Goal: Register for event/course

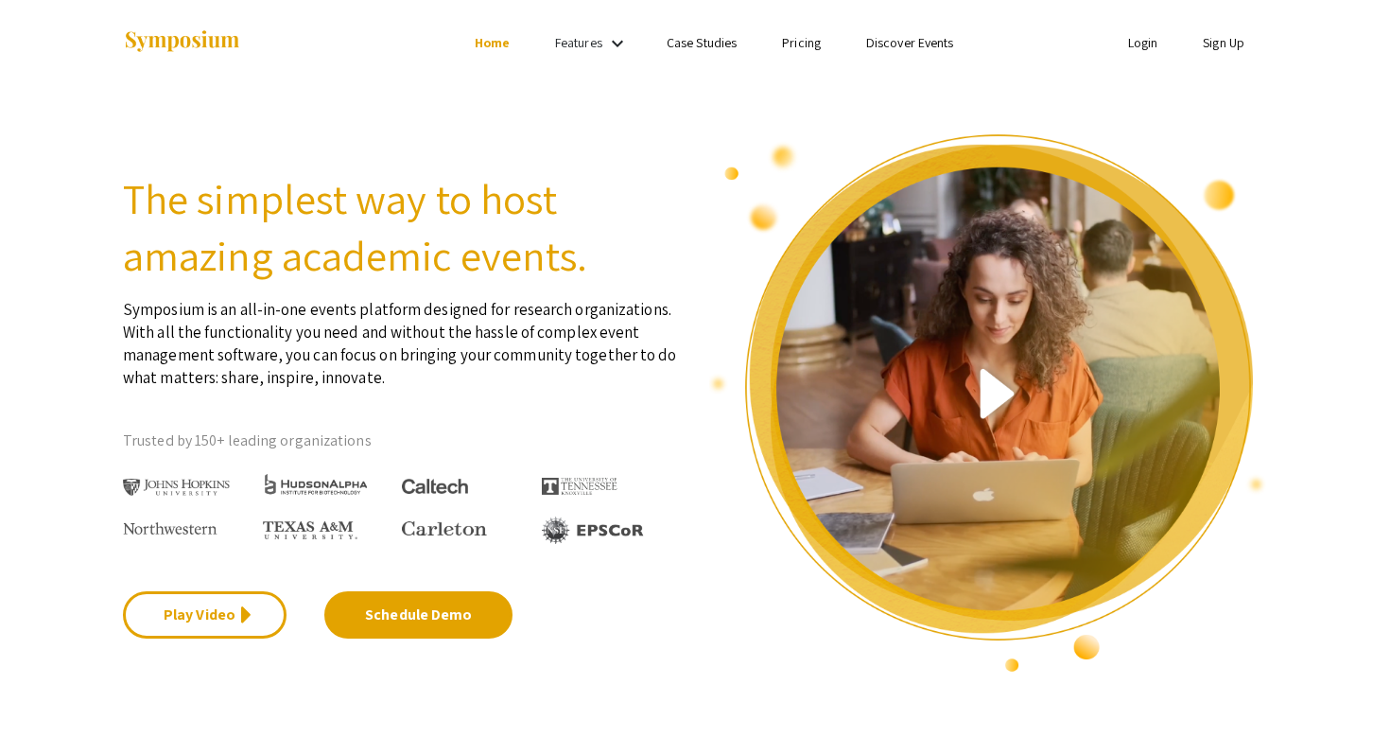
click at [1209, 37] on link "Sign Up" at bounding box center [1224, 42] width 42 height 17
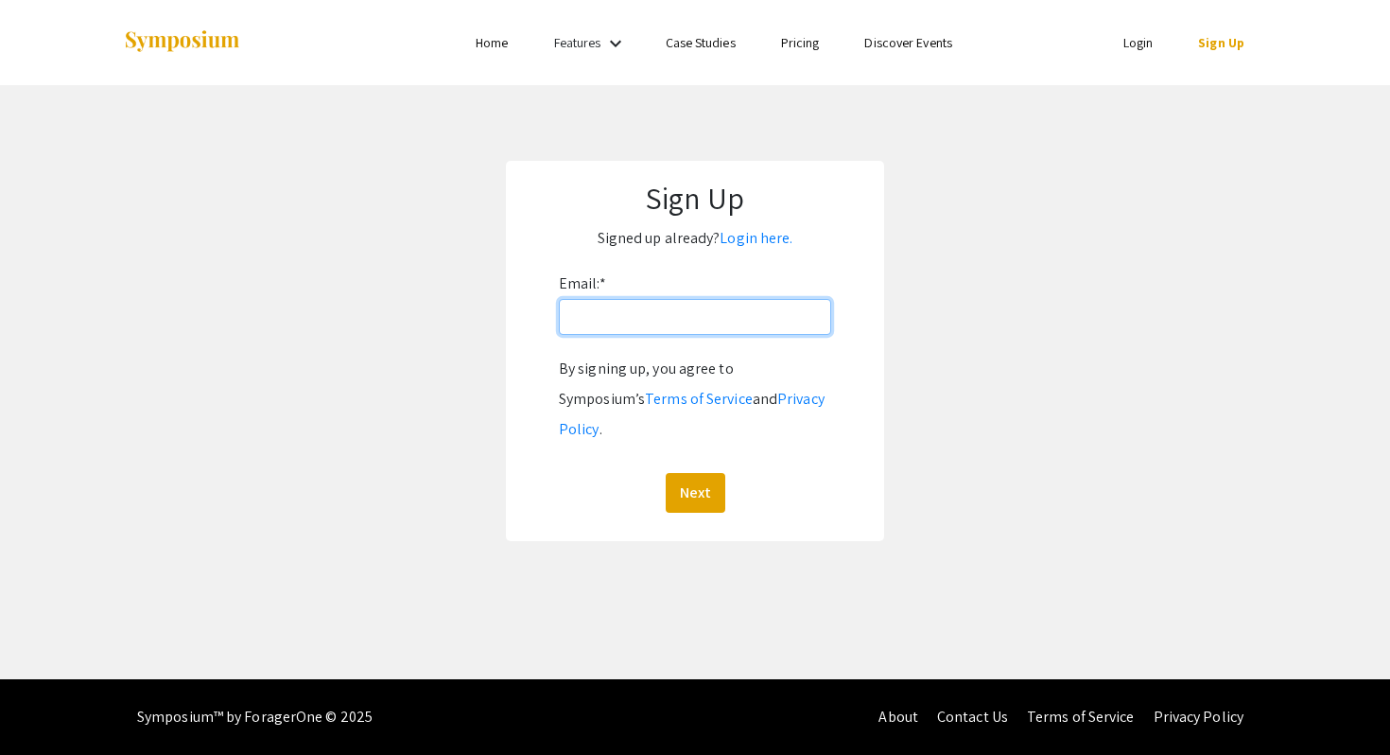
click at [660, 334] on input "Email: *" at bounding box center [695, 317] width 272 height 36
type input "[EMAIL_ADDRESS][DOMAIN_NAME]"
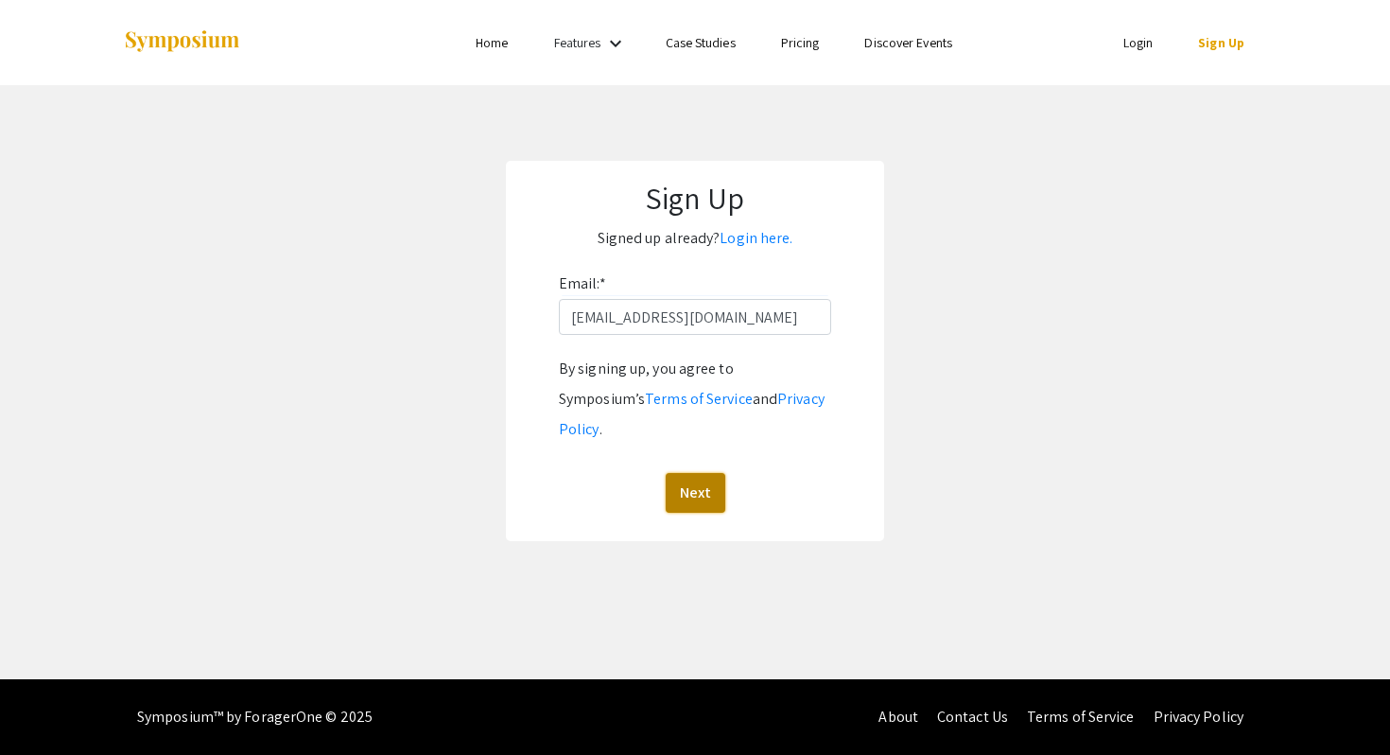
click at [699, 513] on button "Next" at bounding box center [696, 493] width 60 height 40
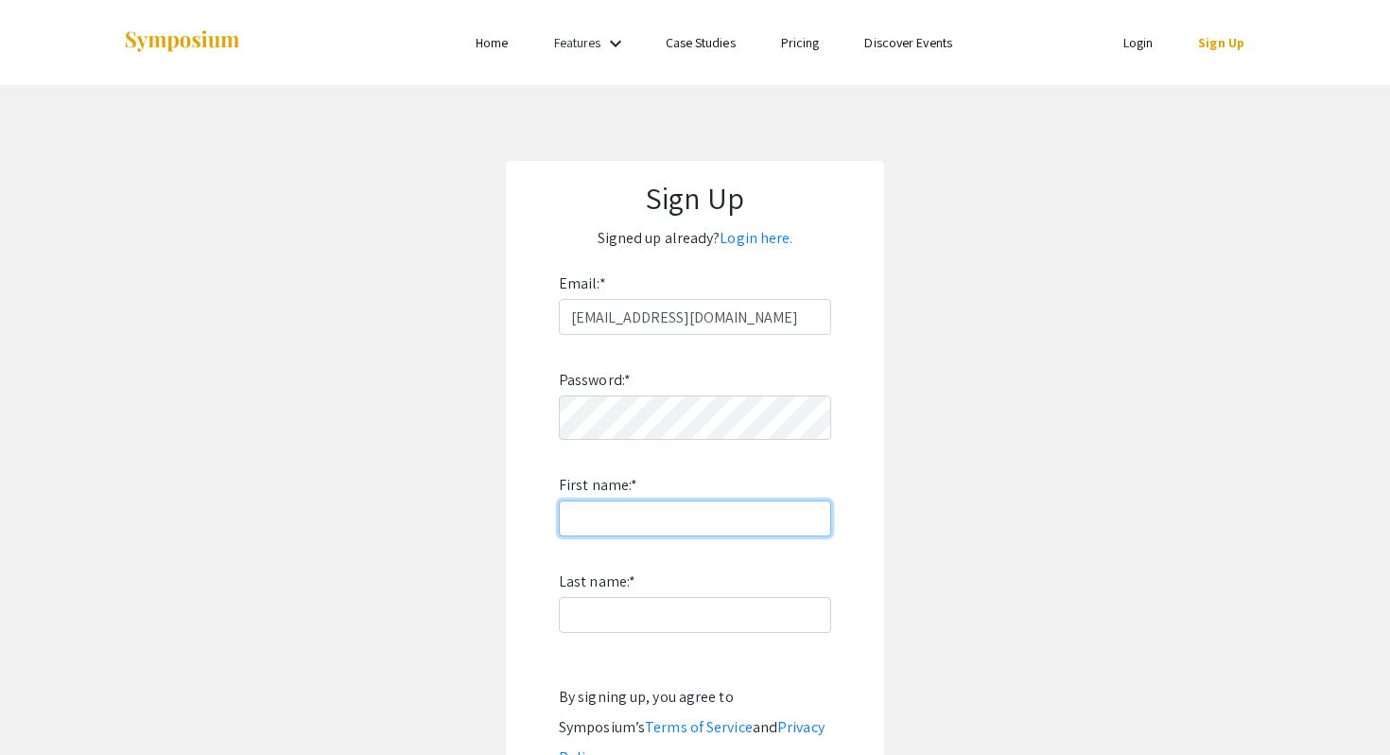
click at [756, 536] on input "First name: *" at bounding box center [695, 518] width 272 height 36
type input "Tianao"
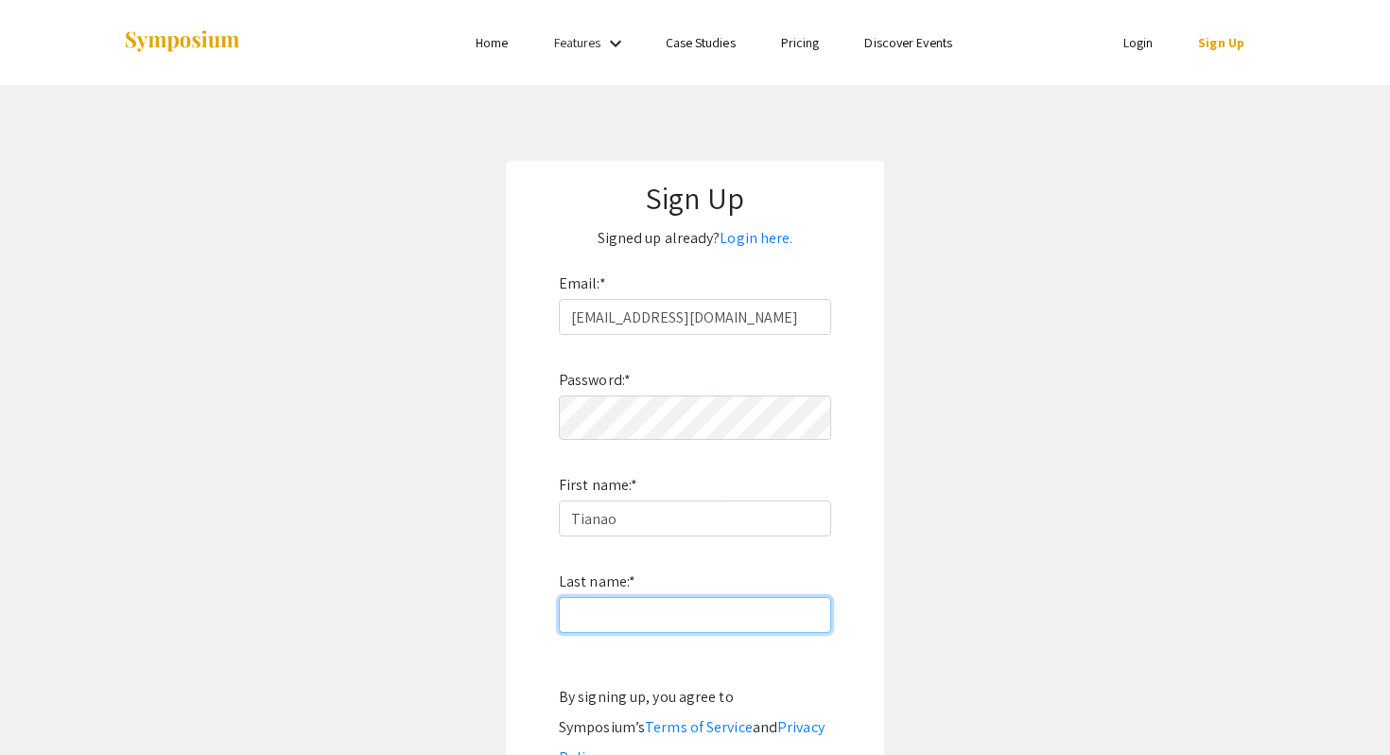
click at [711, 633] on input "Last name: *" at bounding box center [695, 615] width 272 height 36
type input "Gui"
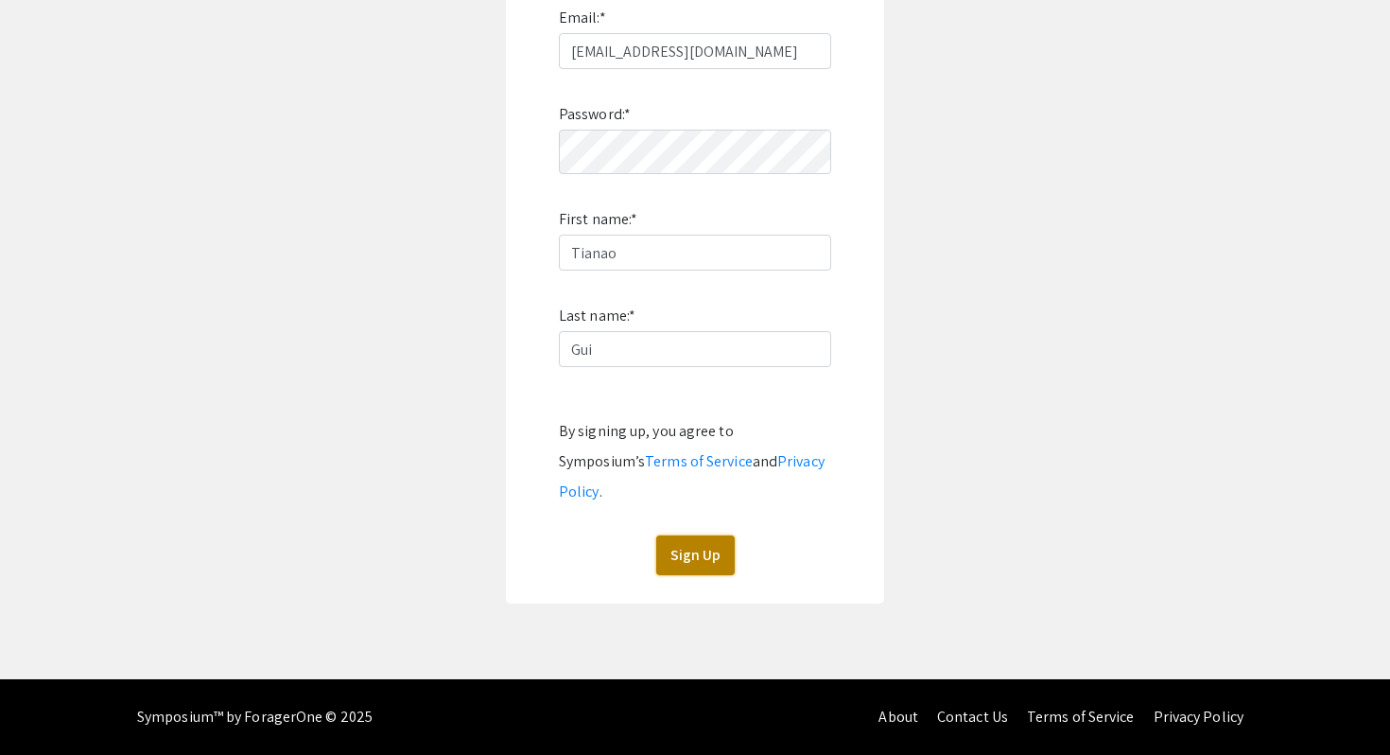
click at [693, 550] on button "Sign Up" at bounding box center [695, 555] width 79 height 40
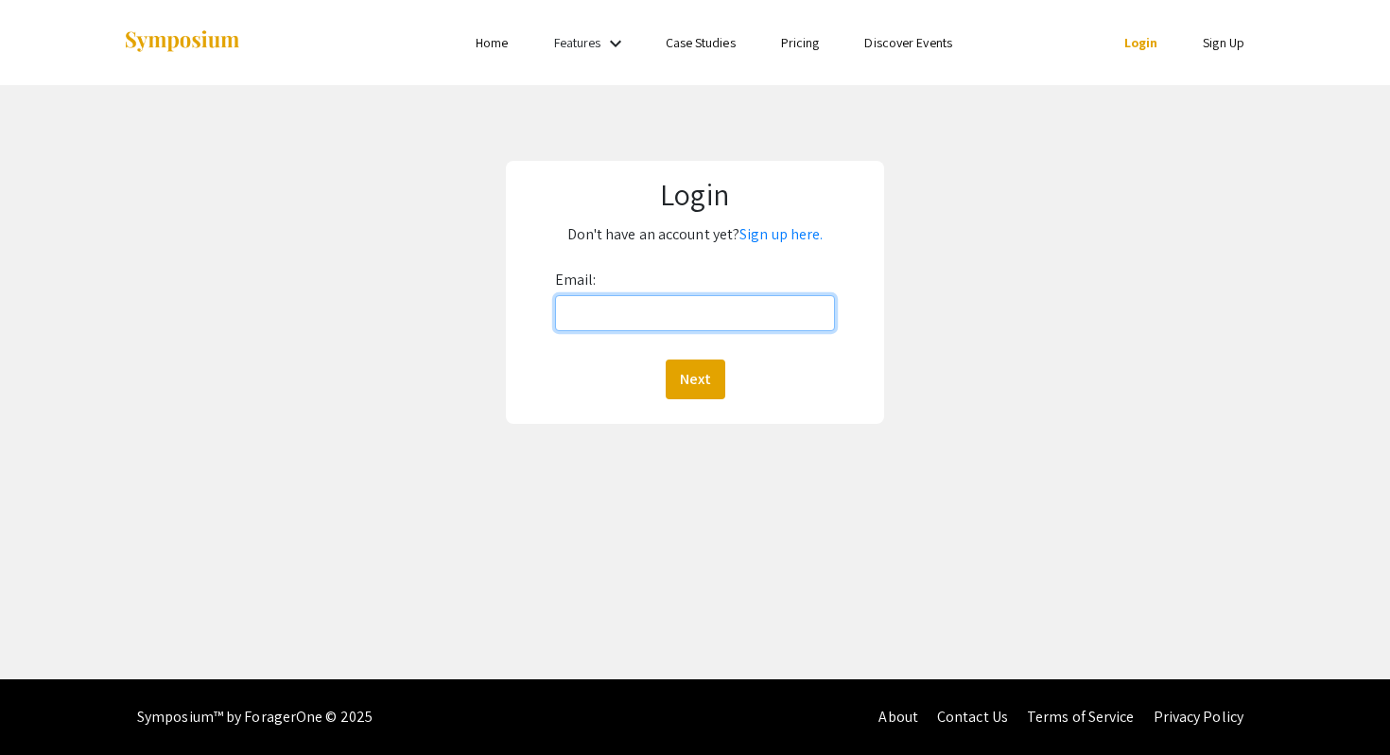
click at [660, 331] on input "Email:" at bounding box center [695, 313] width 281 height 36
type input "tgui1@jhu.edu"
click at [689, 397] on button "Next" at bounding box center [696, 379] width 60 height 40
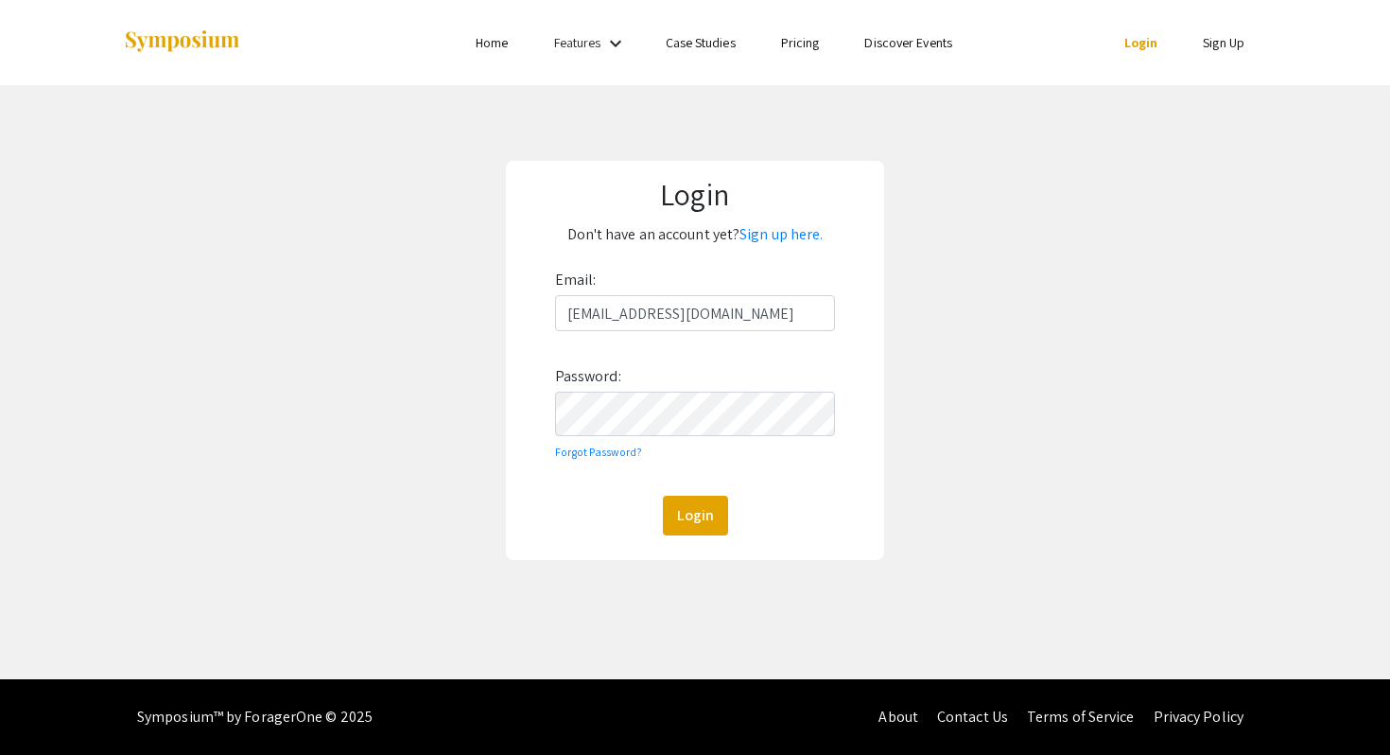
click at [595, 532] on div "Login" at bounding box center [695, 516] width 281 height 40
click at [719, 534] on button "Login" at bounding box center [695, 516] width 65 height 40
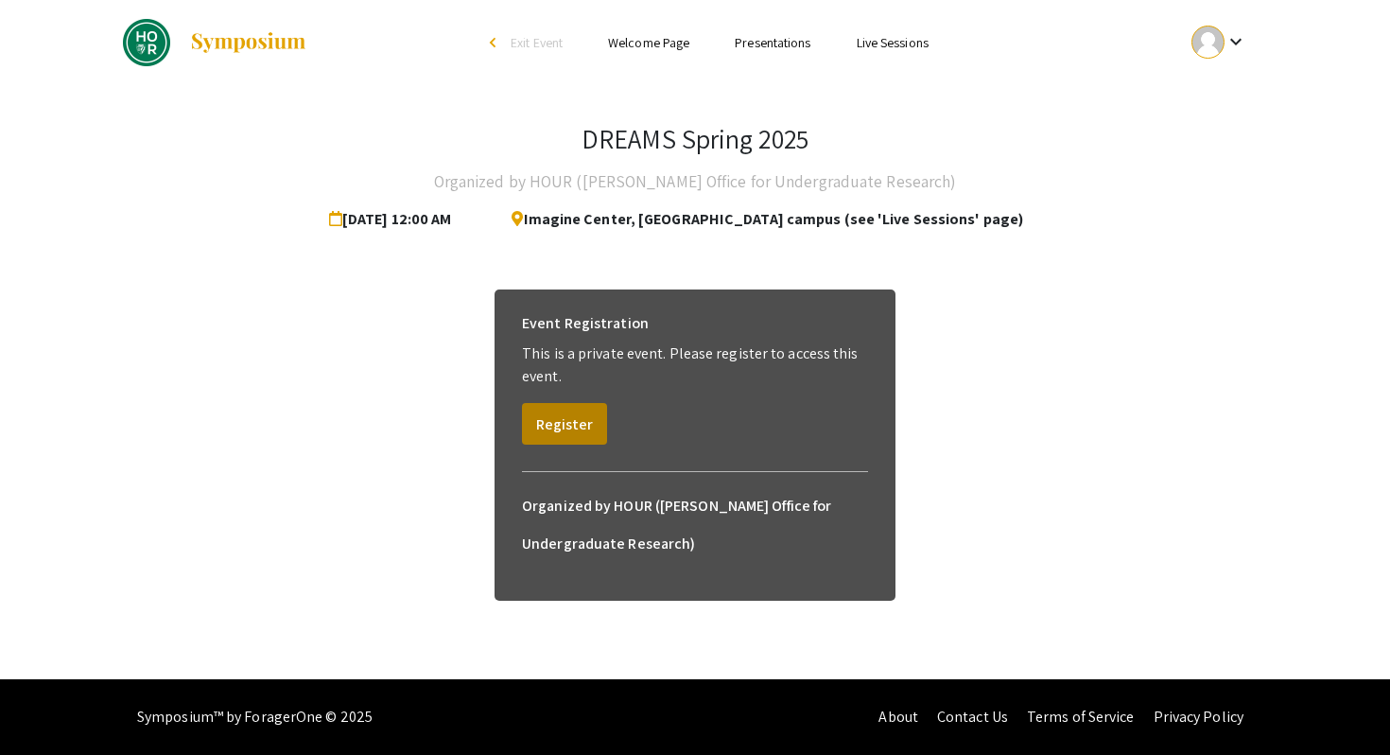
scroll to position [26, 0]
click at [598, 442] on button "Register" at bounding box center [564, 424] width 85 height 42
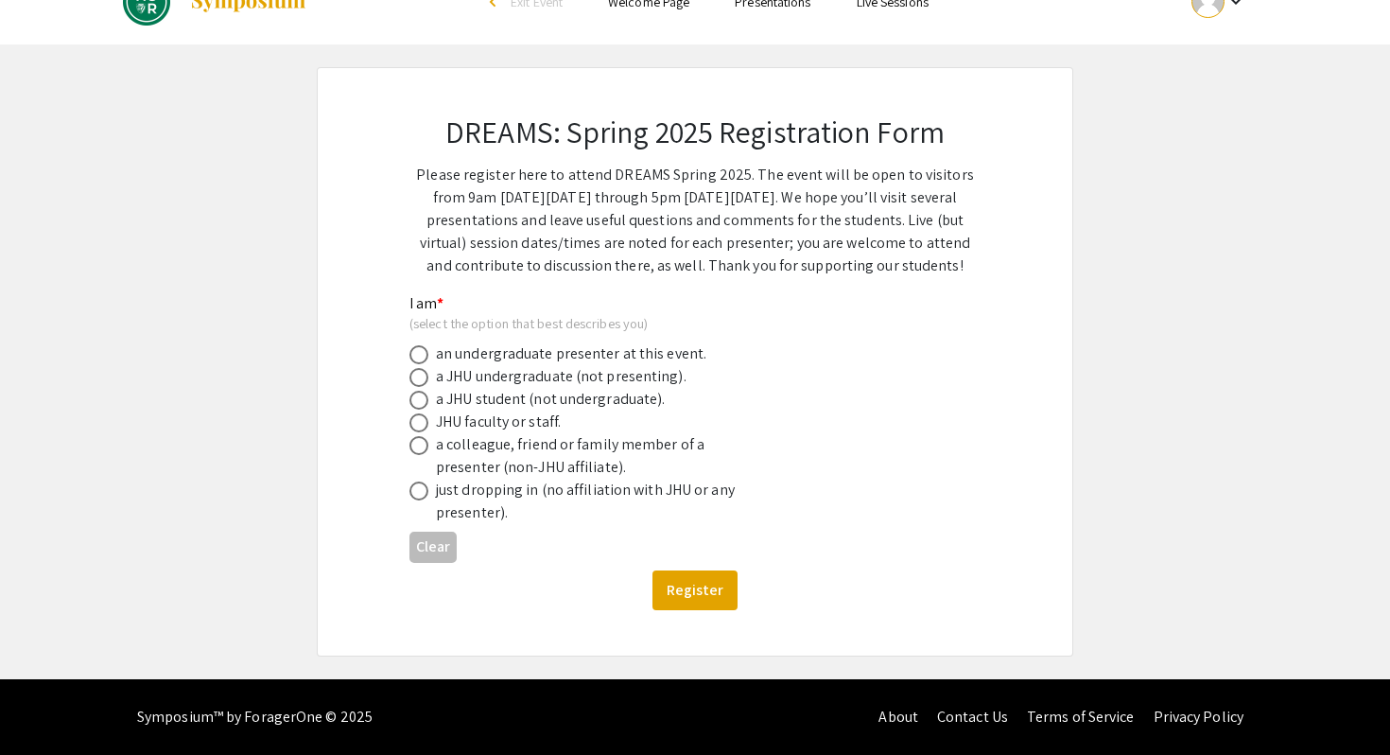
scroll to position [156, 0]
click at [428, 364] on span at bounding box center [419, 354] width 19 height 19
click at [428, 364] on input "radio" at bounding box center [419, 354] width 19 height 19
radio input "true"
click at [415, 443] on div "DREAMS: Spring 2025 Registration Form Please register here to attend DREAMS Spr…" at bounding box center [695, 361] width 662 height 587
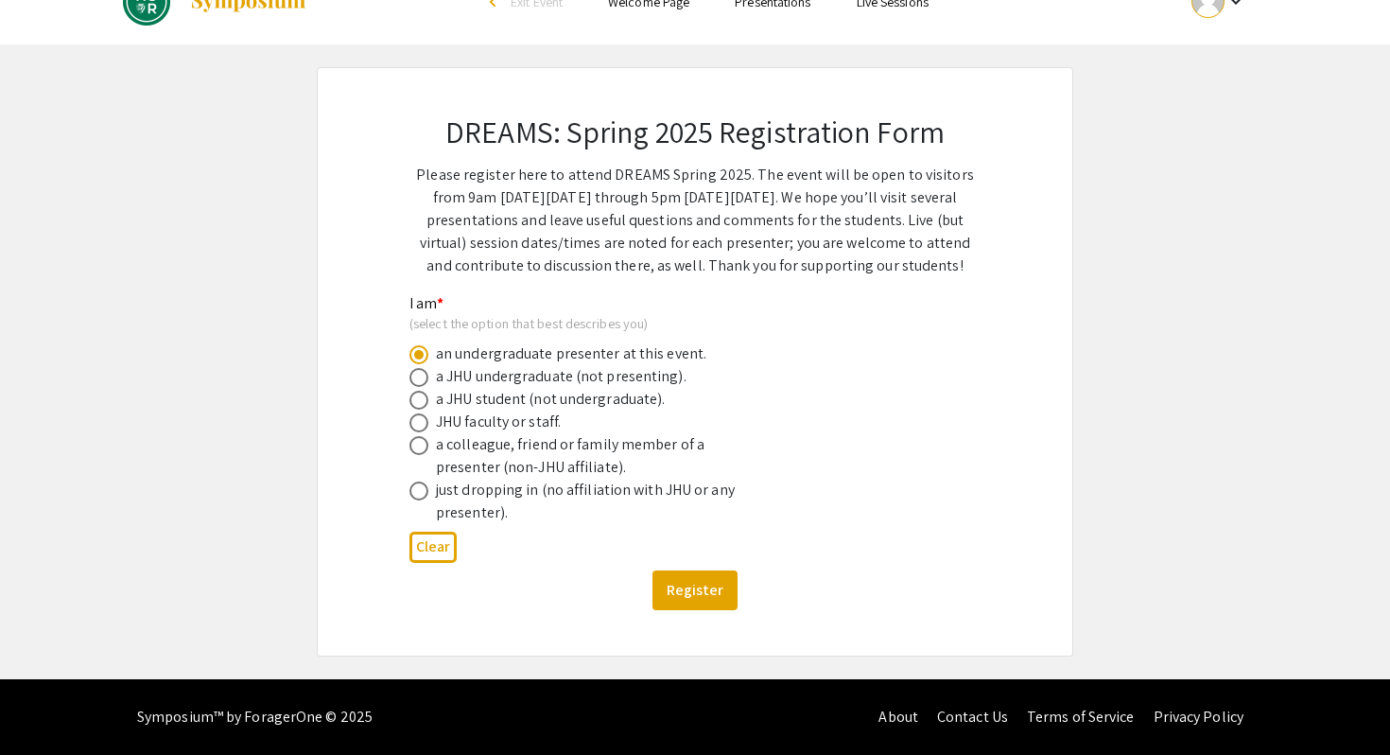
click at [424, 387] on span at bounding box center [419, 377] width 19 height 19
click at [424, 387] on input "radio" at bounding box center [419, 377] width 19 height 19
radio input "true"
click at [681, 610] on button "Register" at bounding box center [695, 590] width 85 height 40
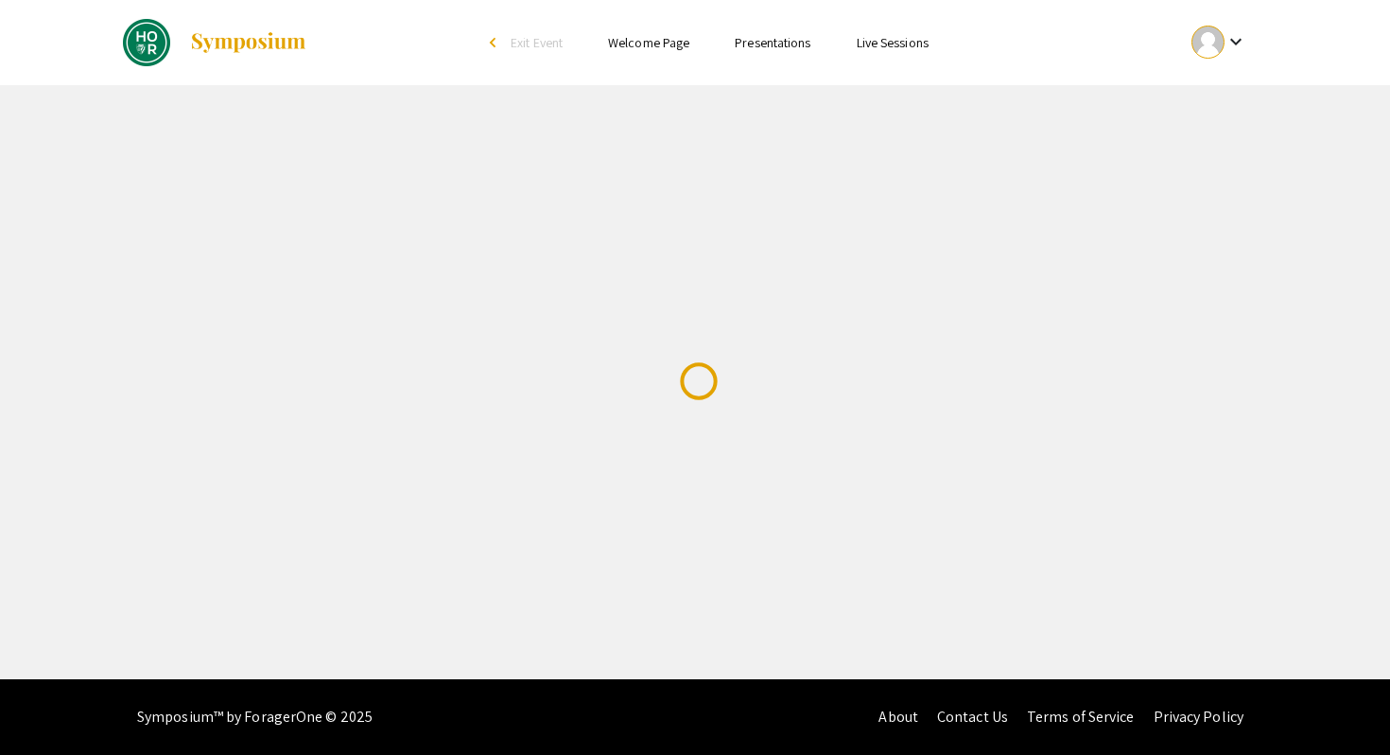
scroll to position [0, 0]
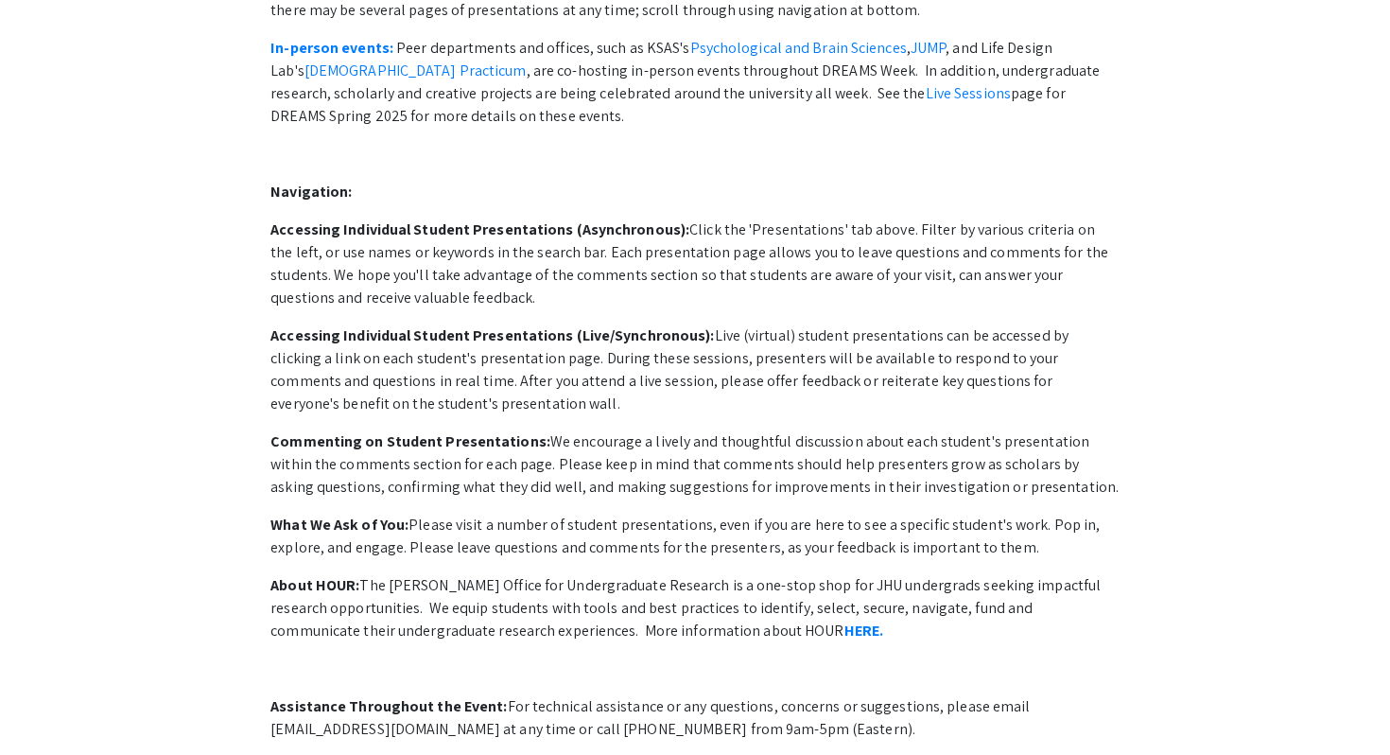
scroll to position [452, 0]
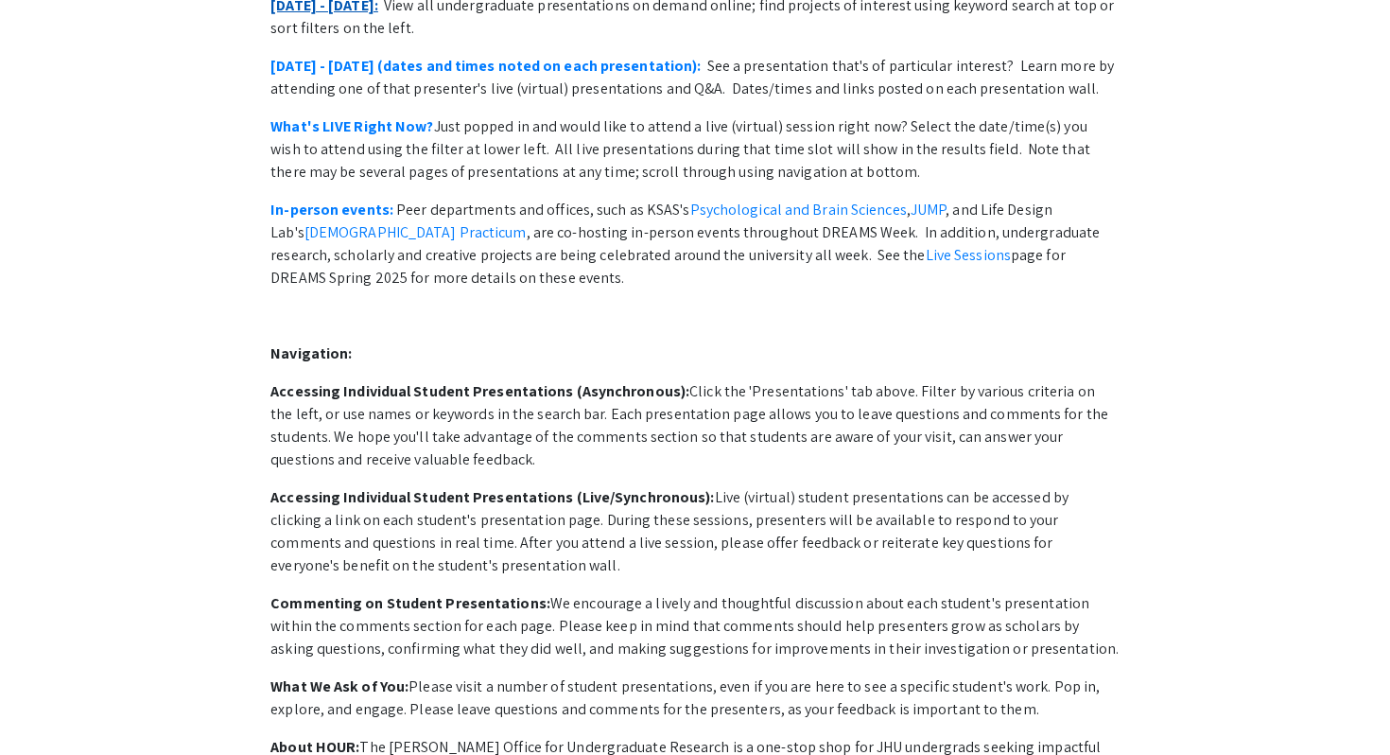
click at [352, 15] on link "April 28 - May 2:" at bounding box center [325, 5] width 108 height 20
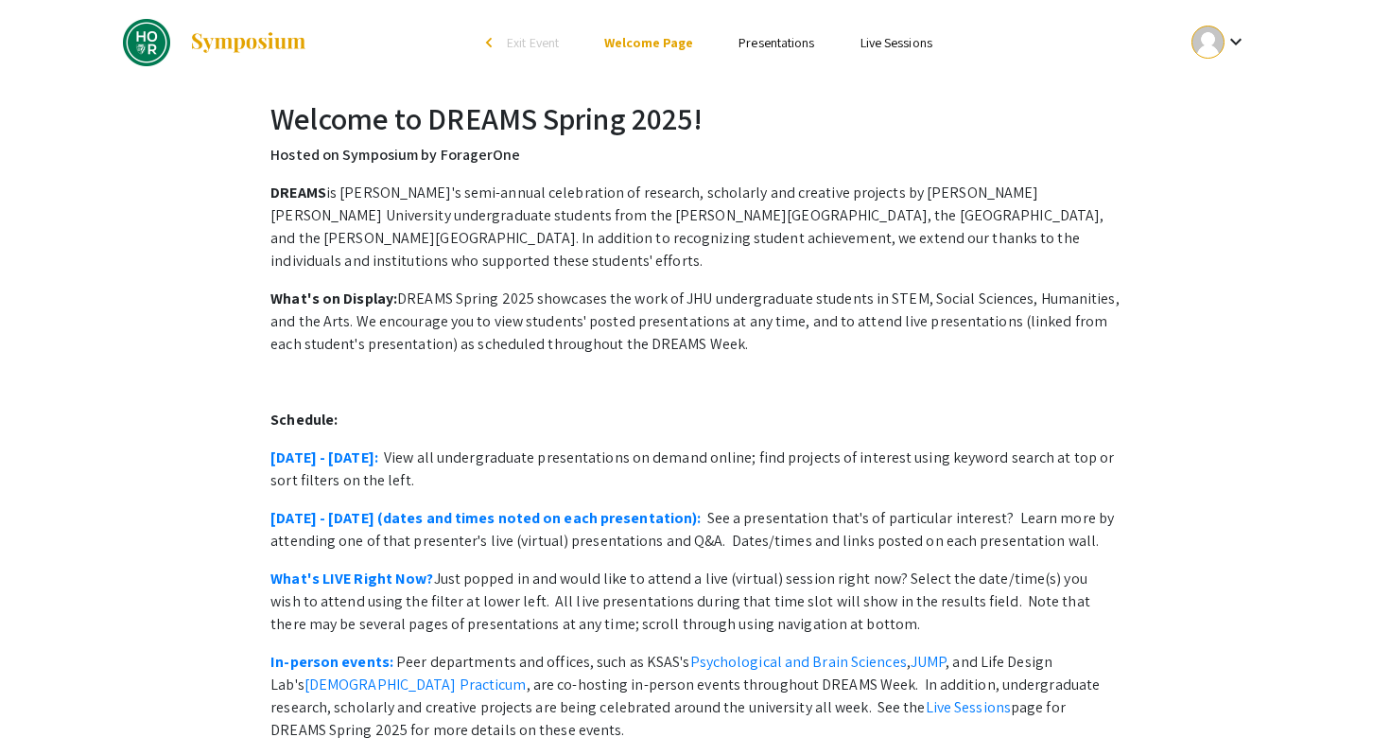
scroll to position [325, 0]
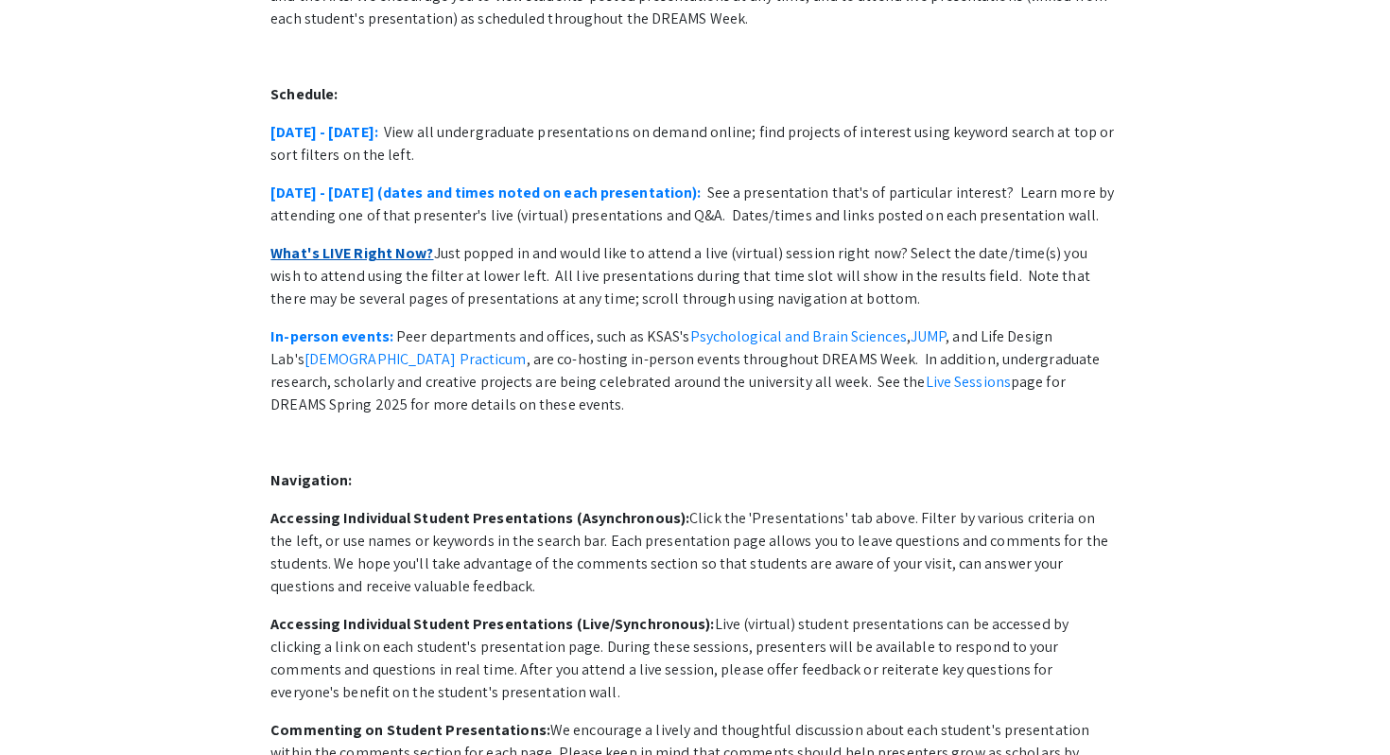
click at [402, 263] on link "What's LIVE Right Now?" at bounding box center [352, 253] width 163 height 20
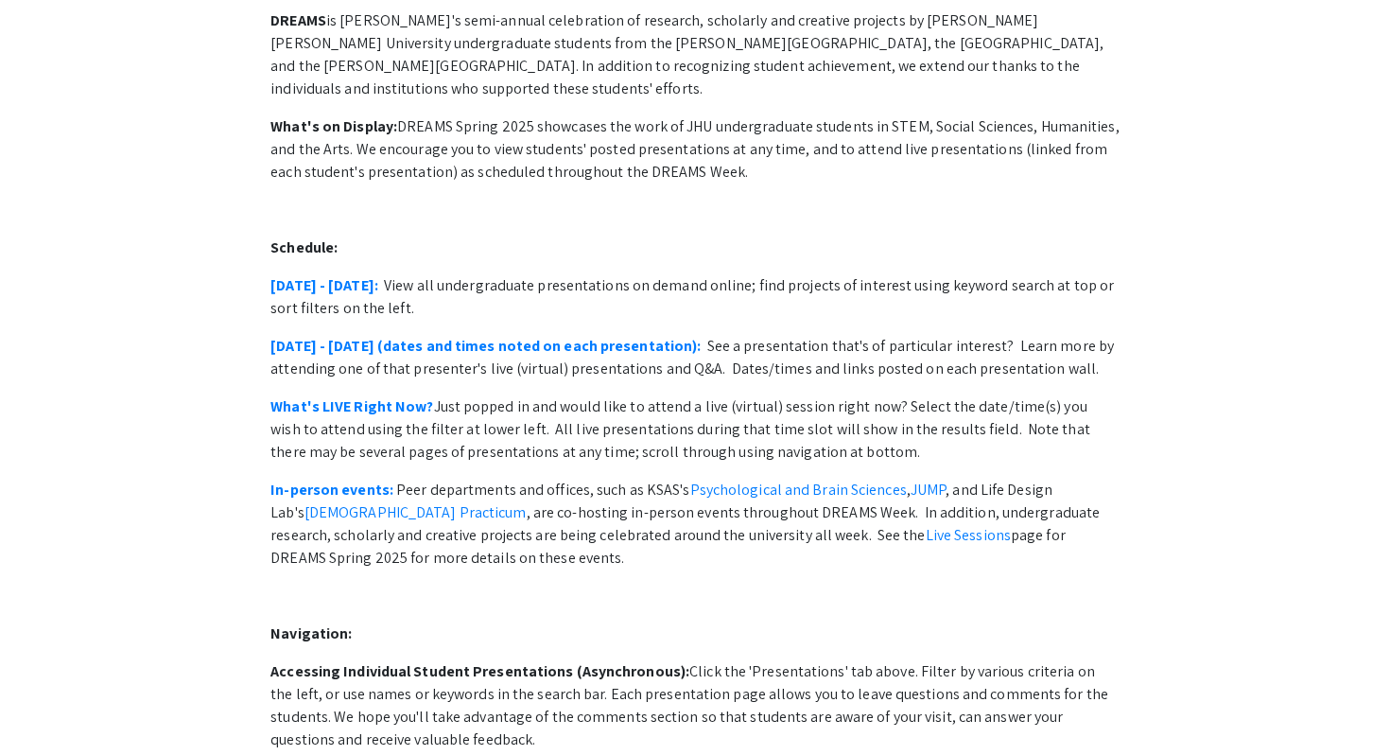
scroll to position [96, 0]
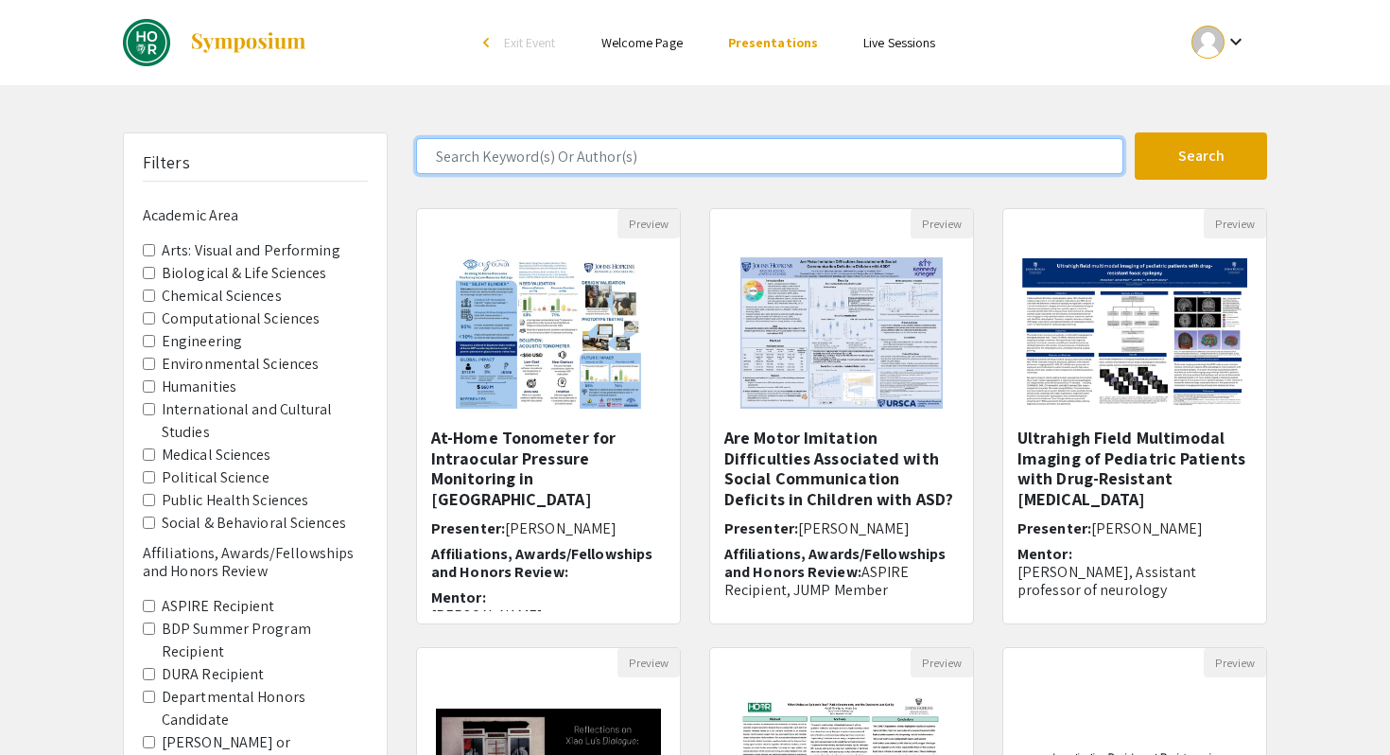
click at [685, 166] on input "Search Keyword(s) Or Author(s)" at bounding box center [770, 156] width 708 height 36
type input "jiaqi"
click at [1135, 132] on button "Search" at bounding box center [1201, 155] width 132 height 47
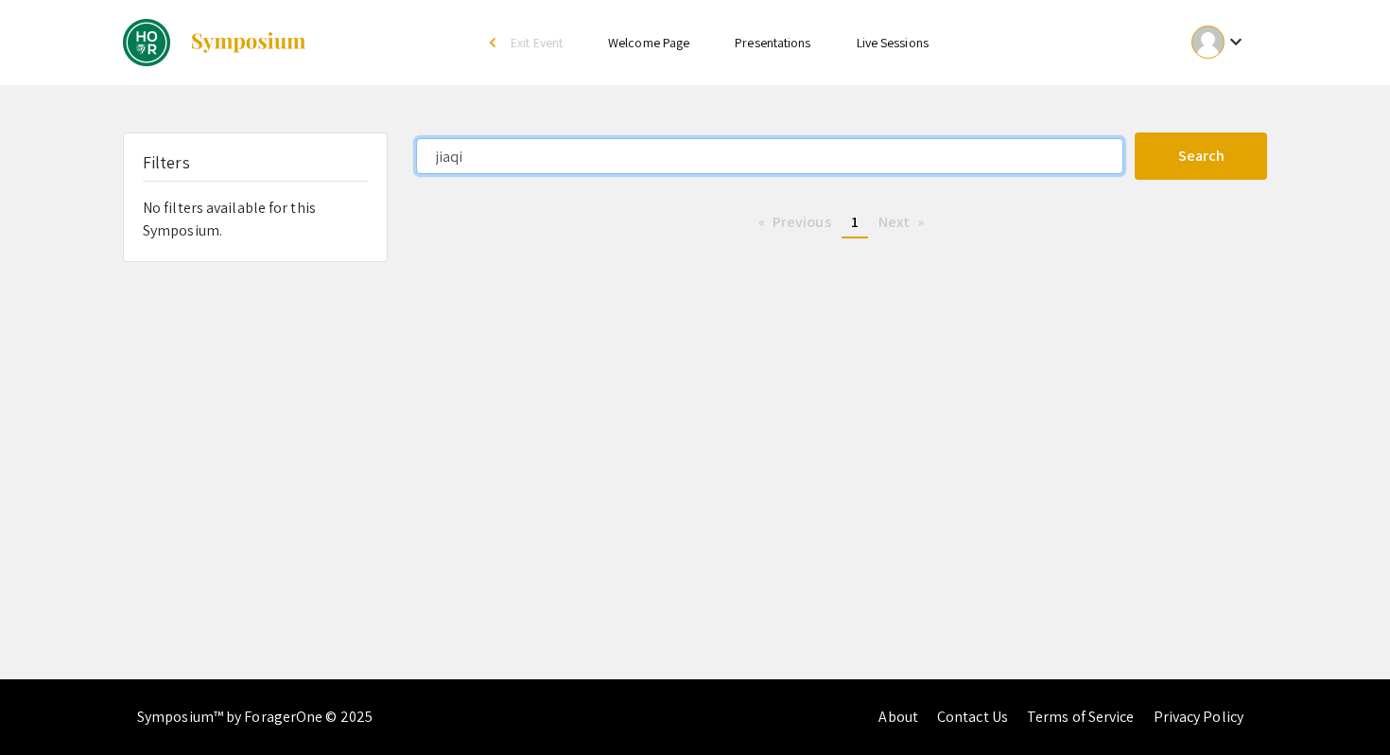
drag, startPoint x: 771, startPoint y: 157, endPoint x: 447, endPoint y: 81, distance: 332.2
click at [447, 81] on div "Skip navigation arrow_back_ios Exit Event Welcome Page Presentations Live Sessi…" at bounding box center [695, 339] width 1390 height 679
click at [1135, 132] on button "Search" at bounding box center [1201, 155] width 132 height 47
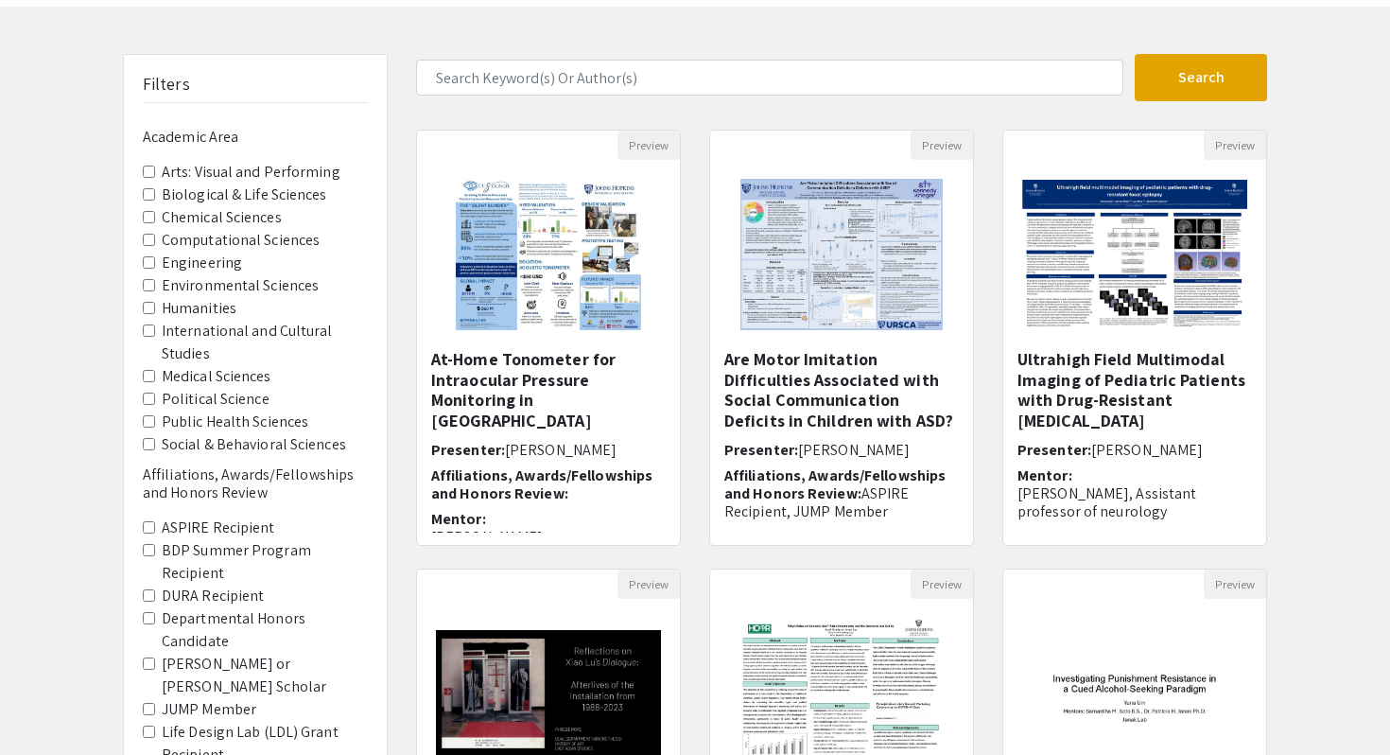
click at [153, 450] on Sciences "Social & Behavioral Sciences" at bounding box center [149, 444] width 12 height 12
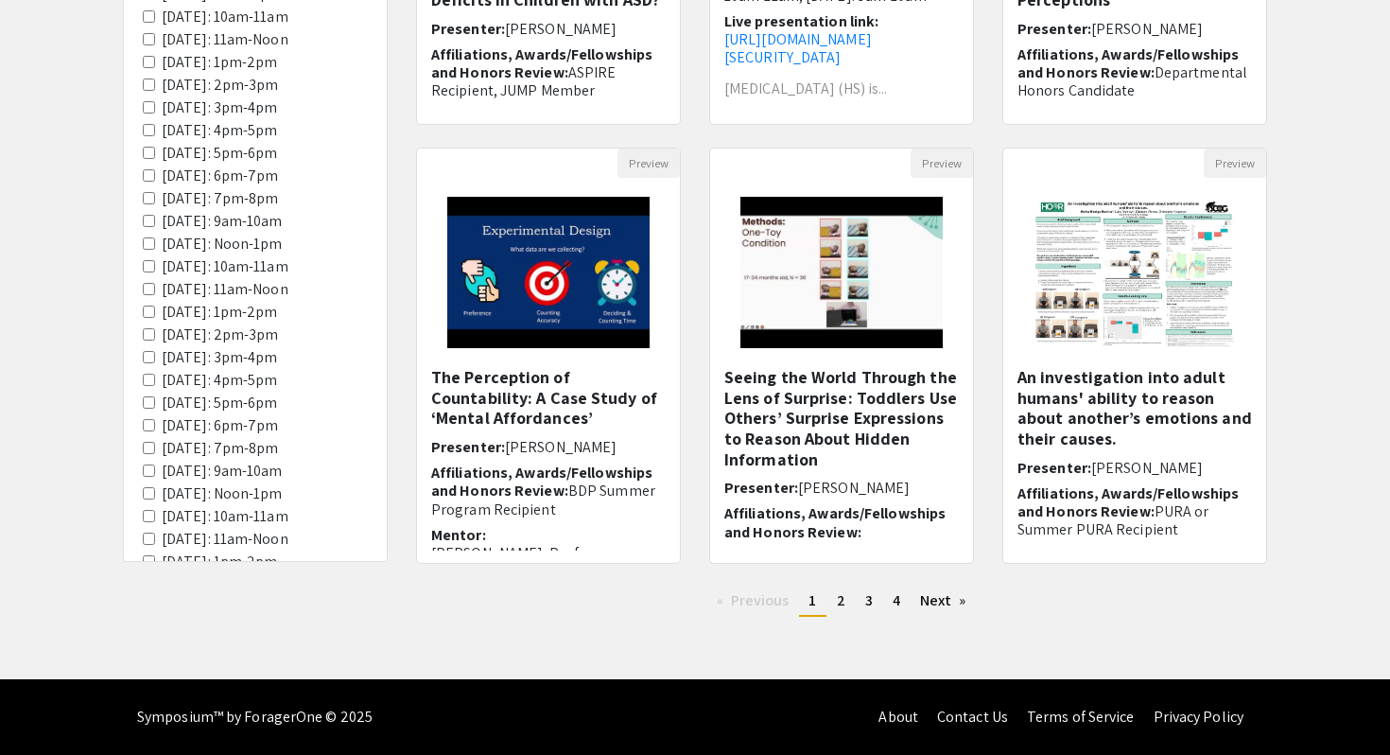
scroll to position [1419, 0]
click at [956, 611] on ul "Previous page 1 / 4 You're on page 1 page 2 page 3 page 4 Next page" at bounding box center [841, 601] width 851 height 30
click at [964, 586] on link "Next page" at bounding box center [943, 600] width 65 height 28
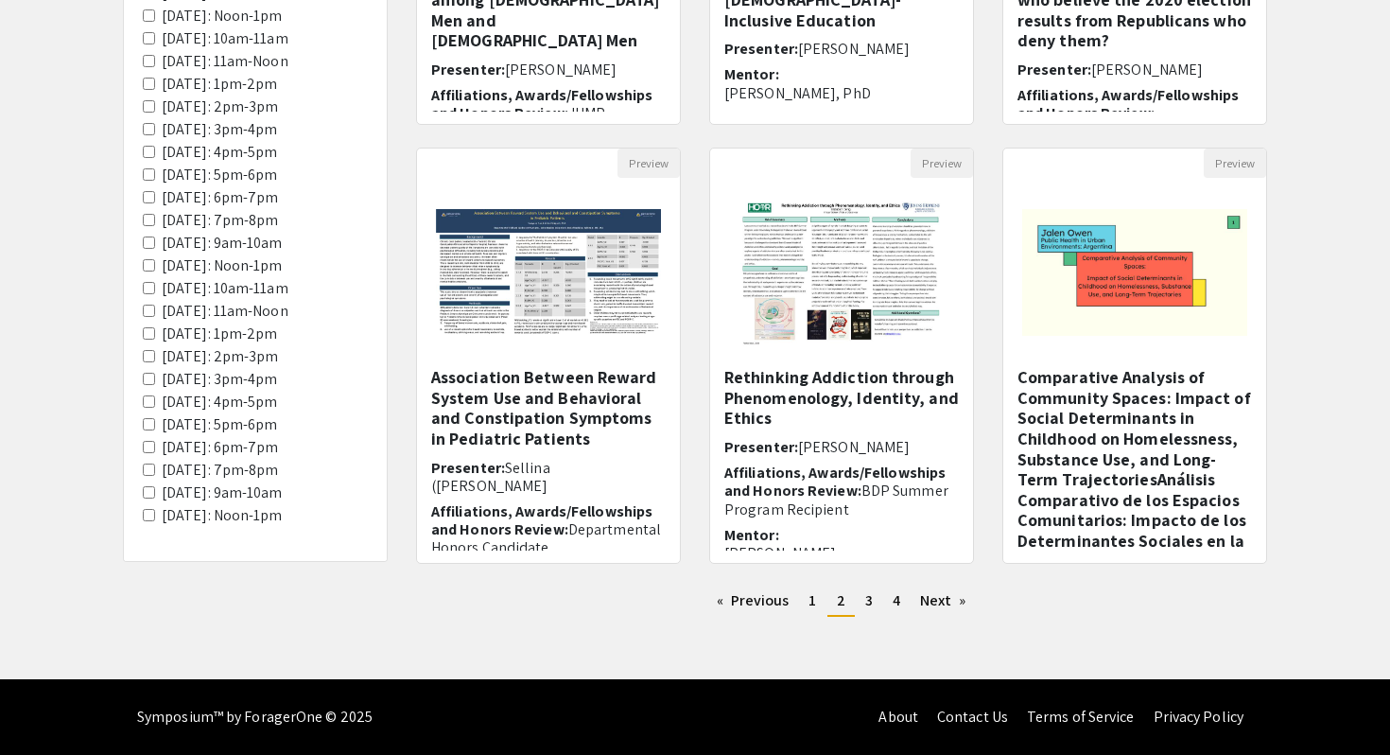
scroll to position [527, 0]
click at [976, 593] on link "Next page" at bounding box center [943, 600] width 65 height 28
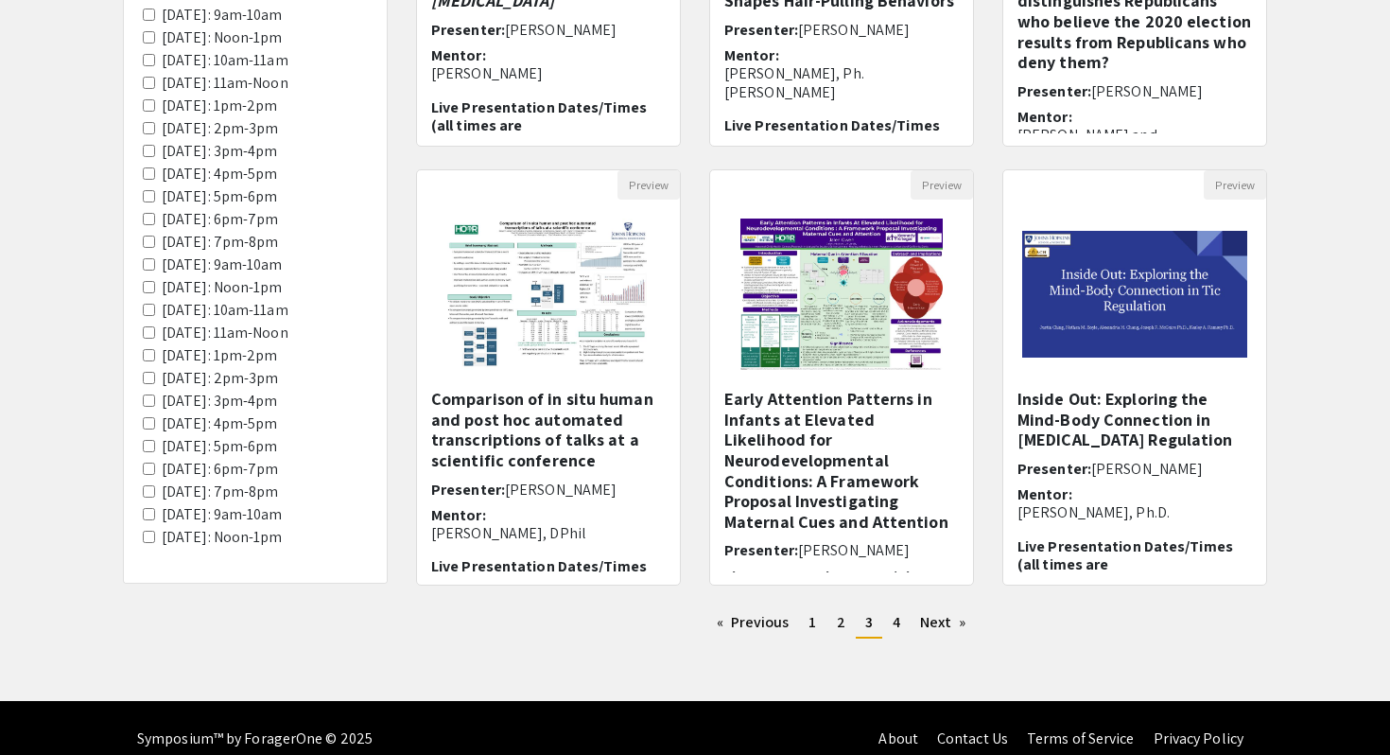
scroll to position [489, 0]
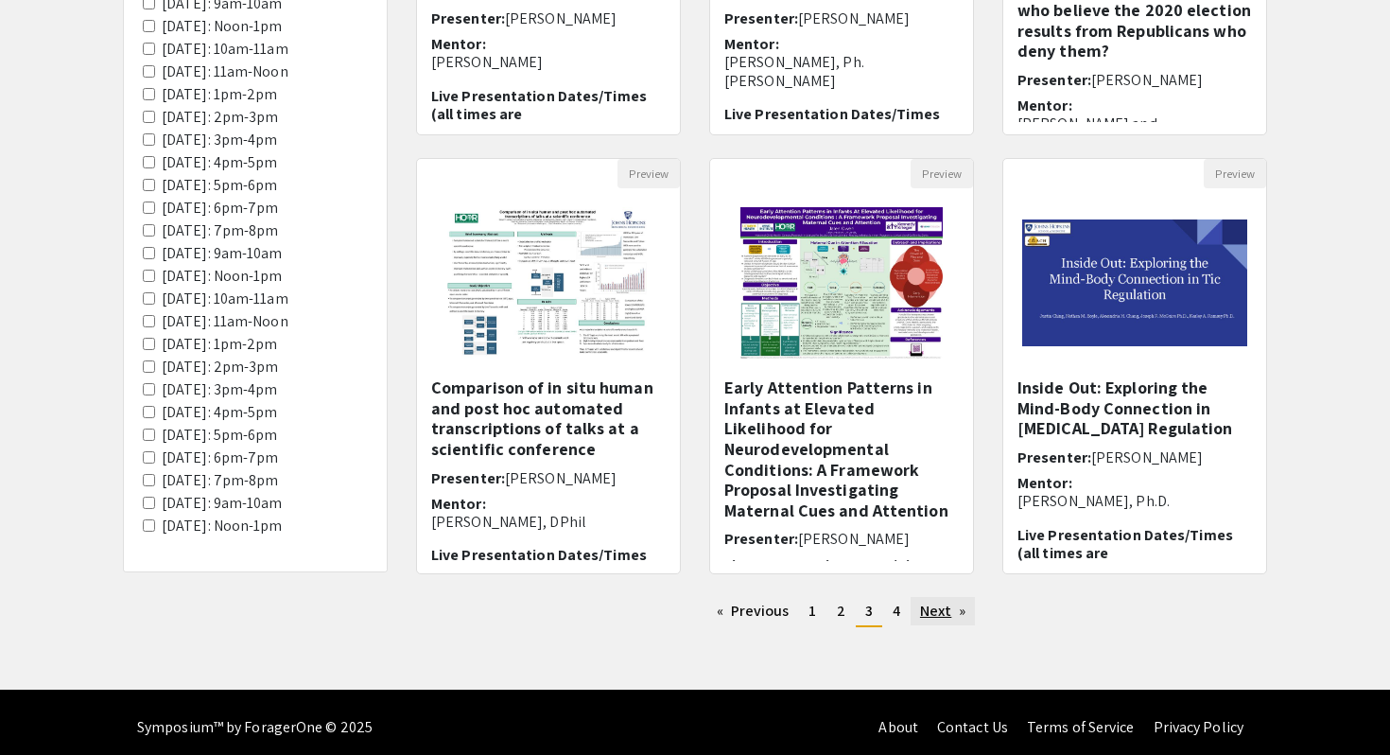
click at [976, 625] on link "Next page" at bounding box center [943, 611] width 65 height 28
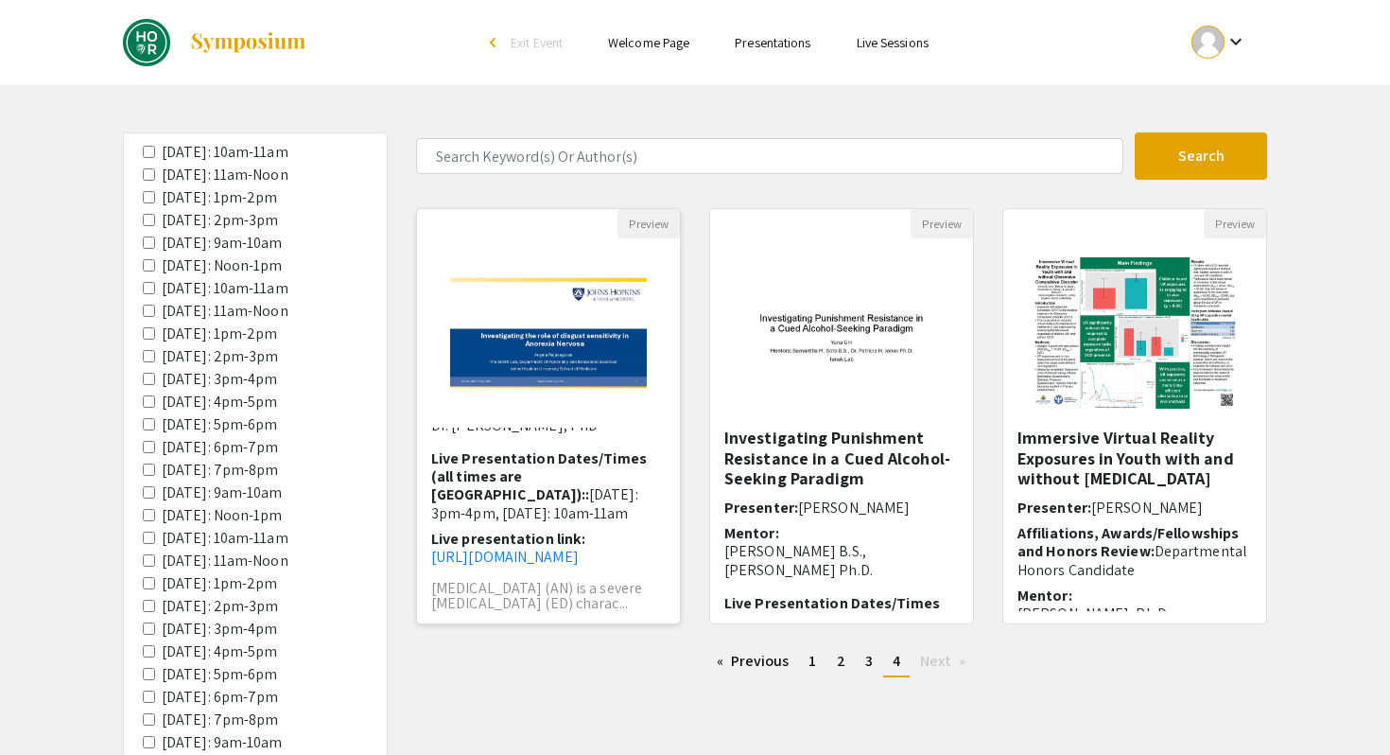
scroll to position [417, 0]
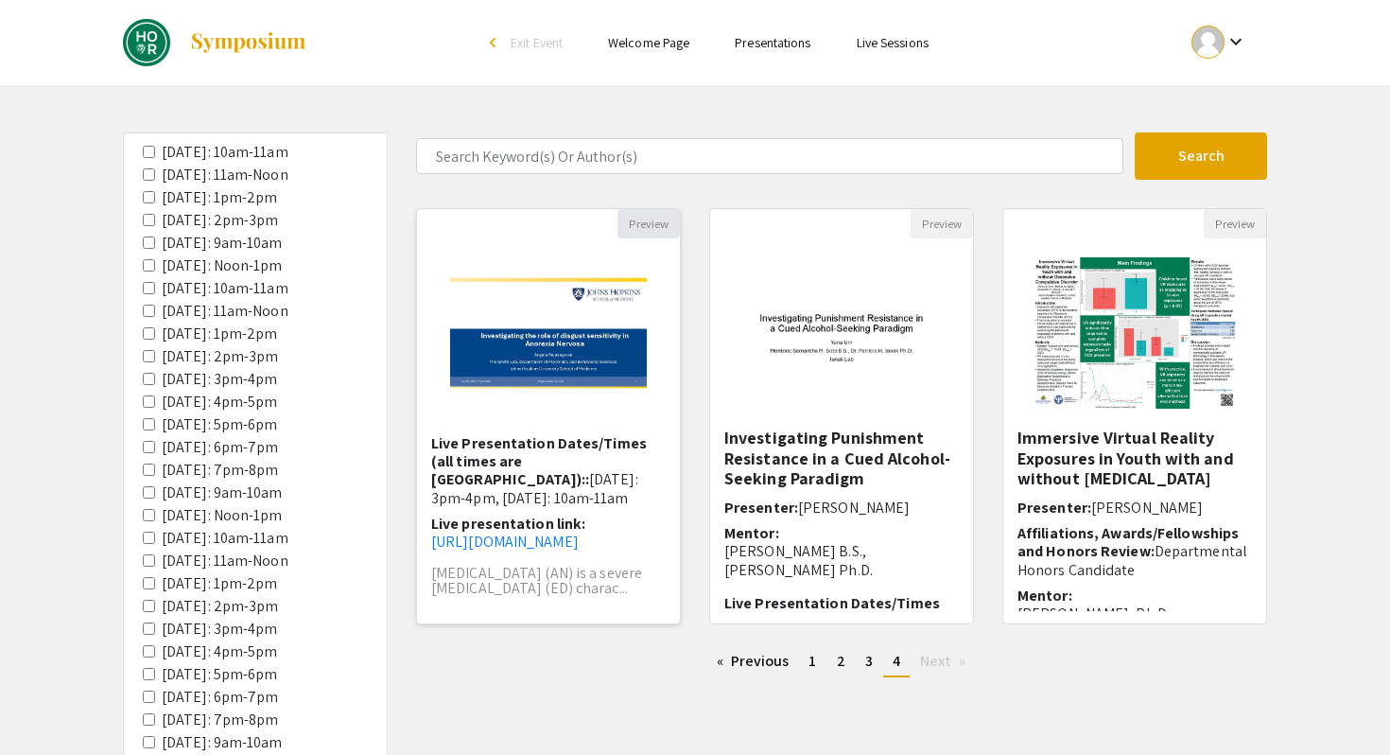
click at [632, 218] on button "Preview" at bounding box center [649, 223] width 62 height 29
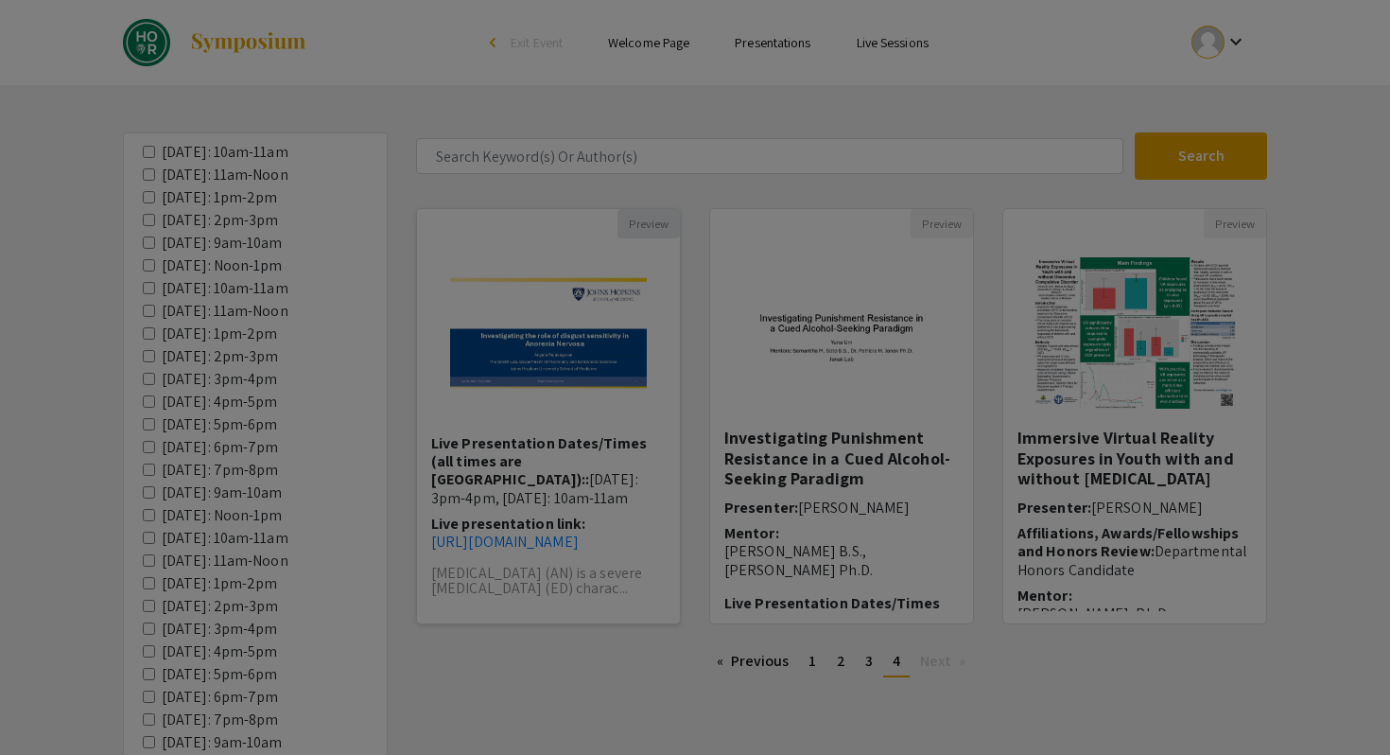
select select "custom"
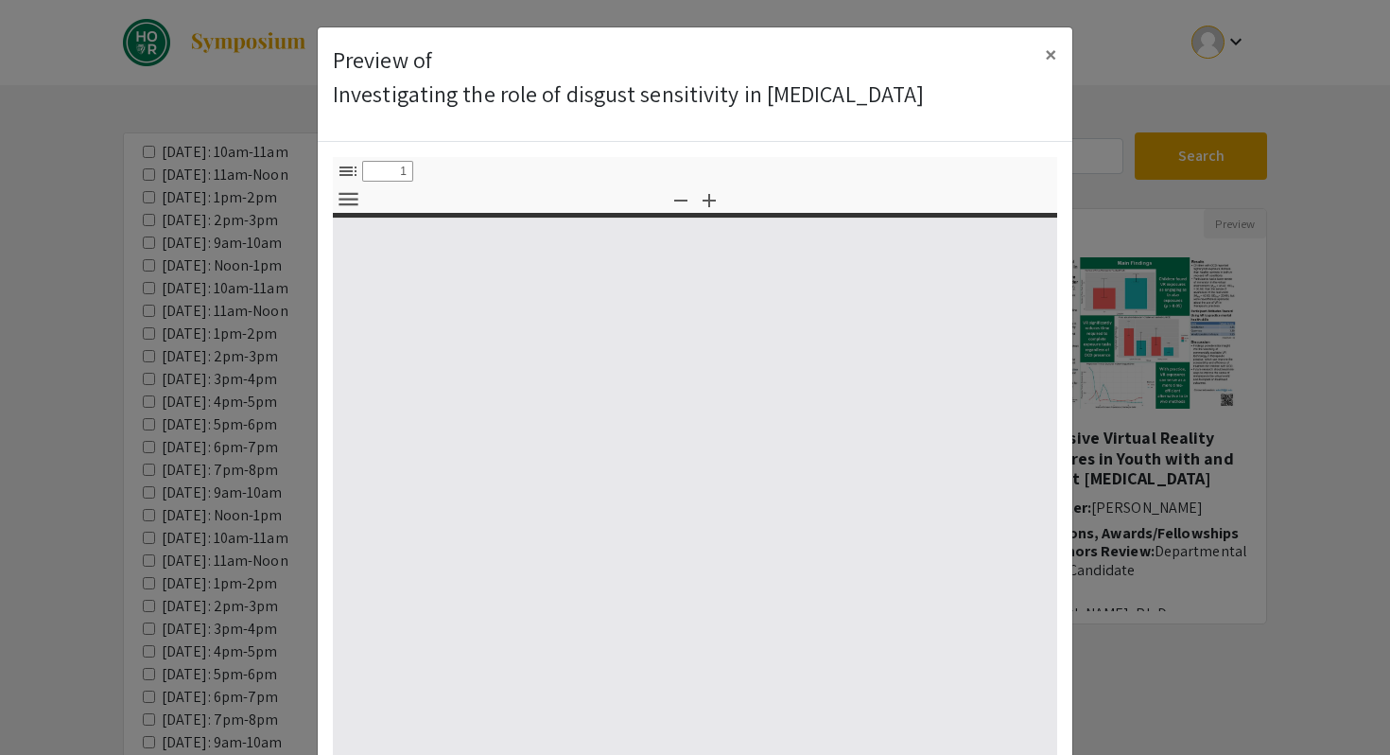
type input "0"
select select "custom"
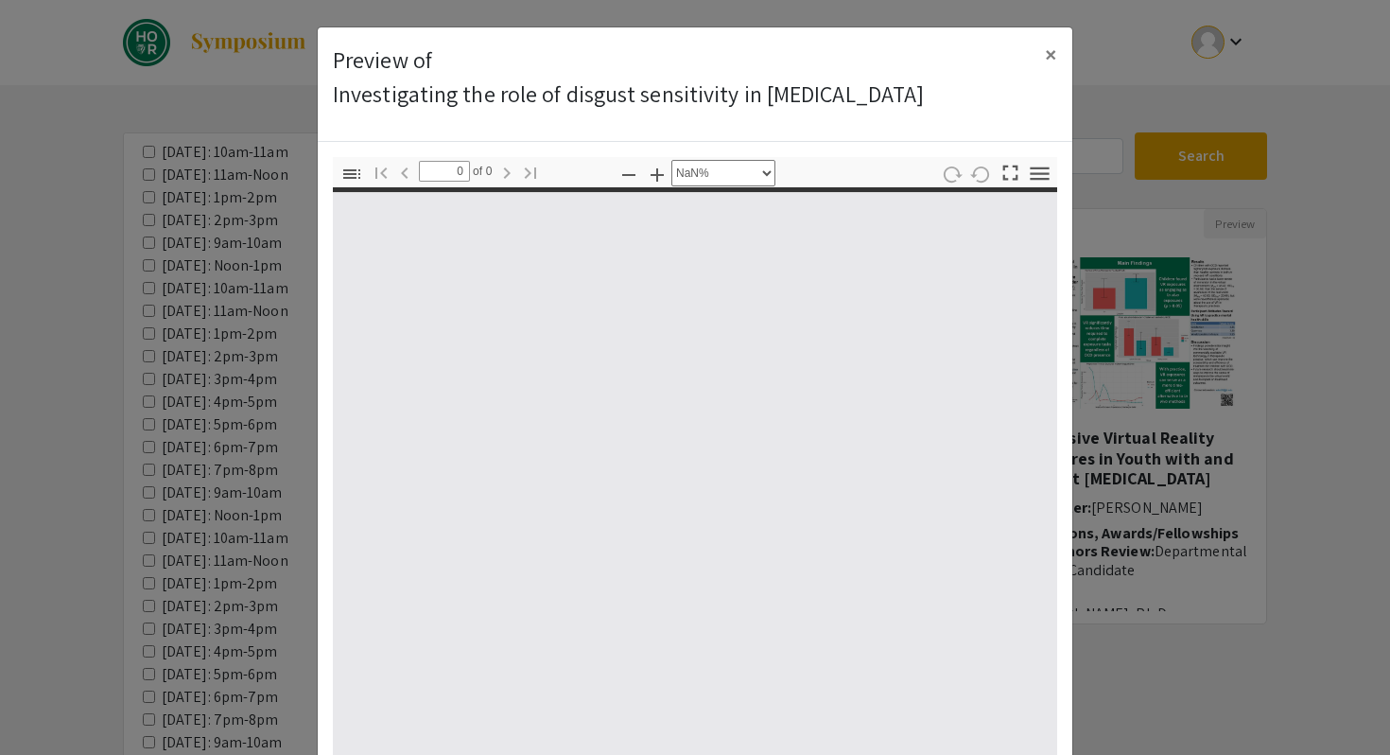
scroll to position [190, 0]
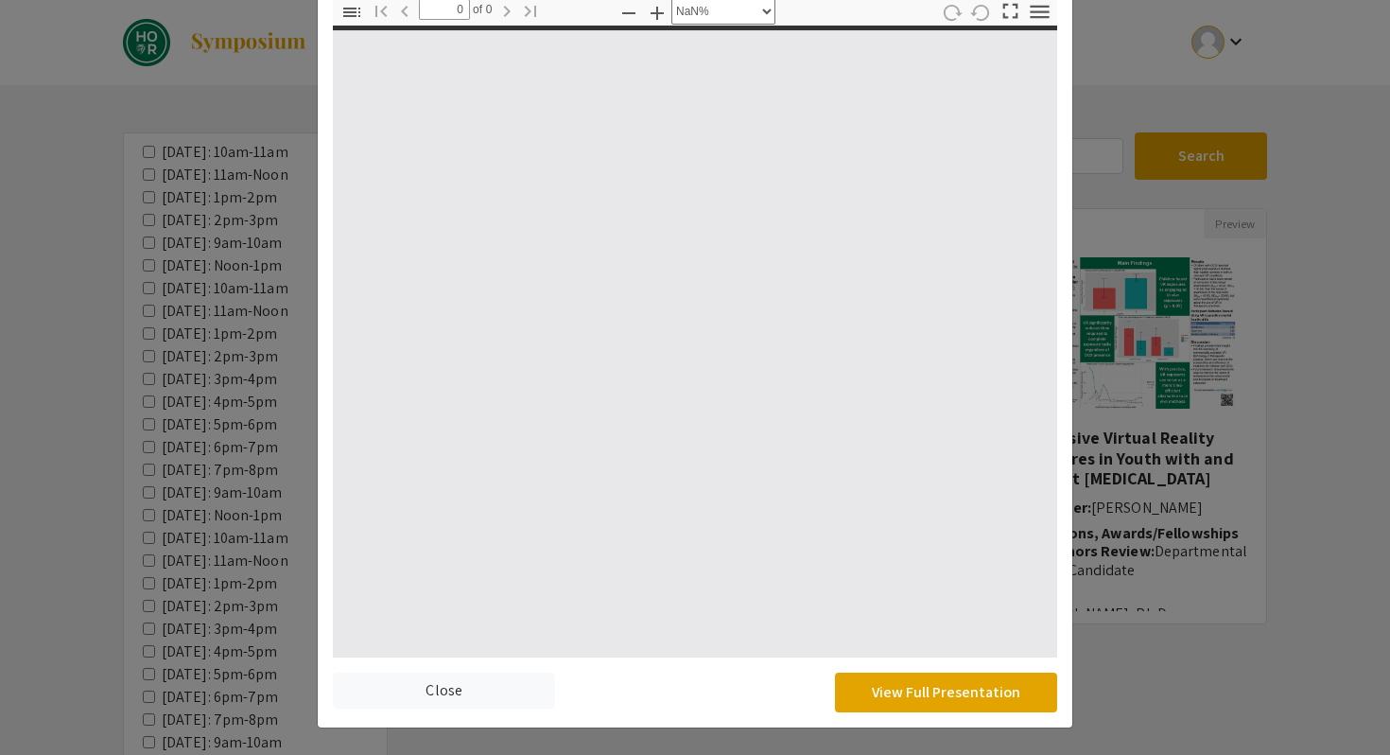
type input "1"
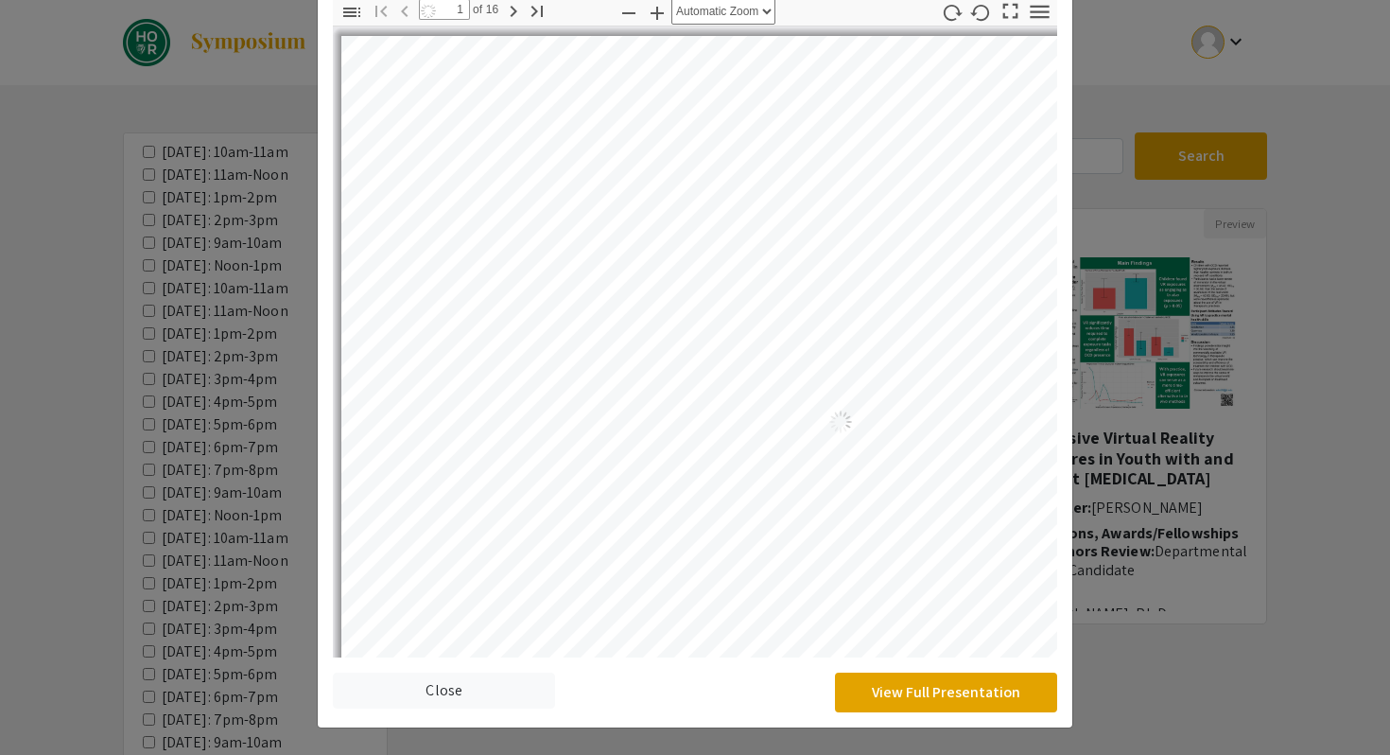
select select "auto"
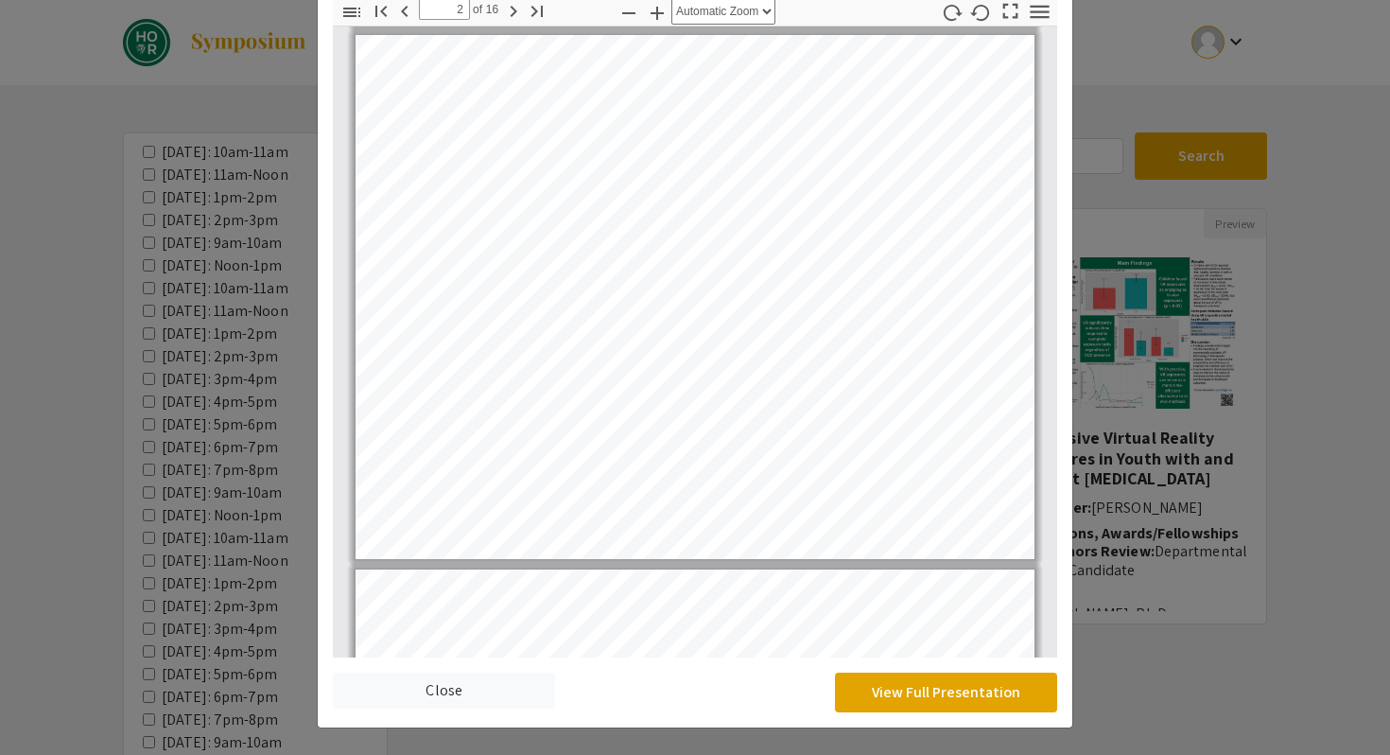
scroll to position [116, 0]
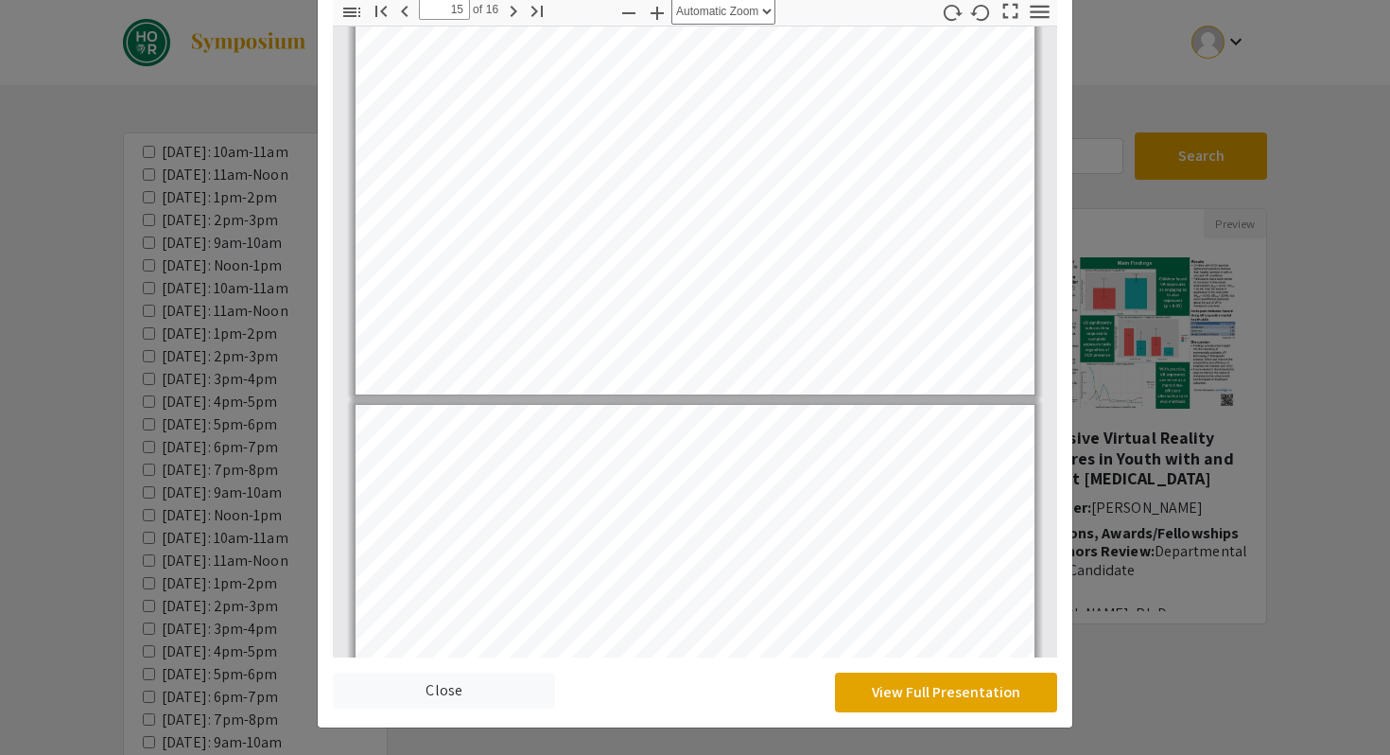
type input "16"
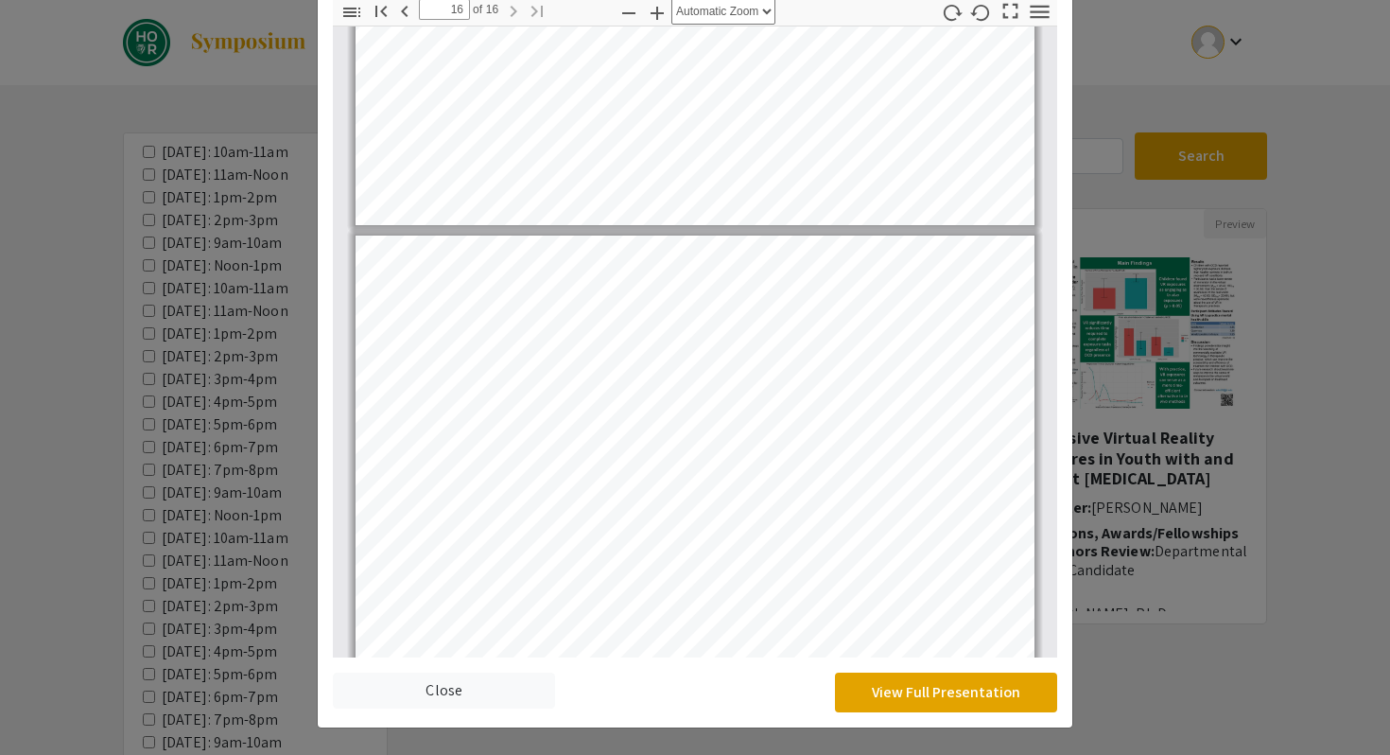
scroll to position [7812, 0]
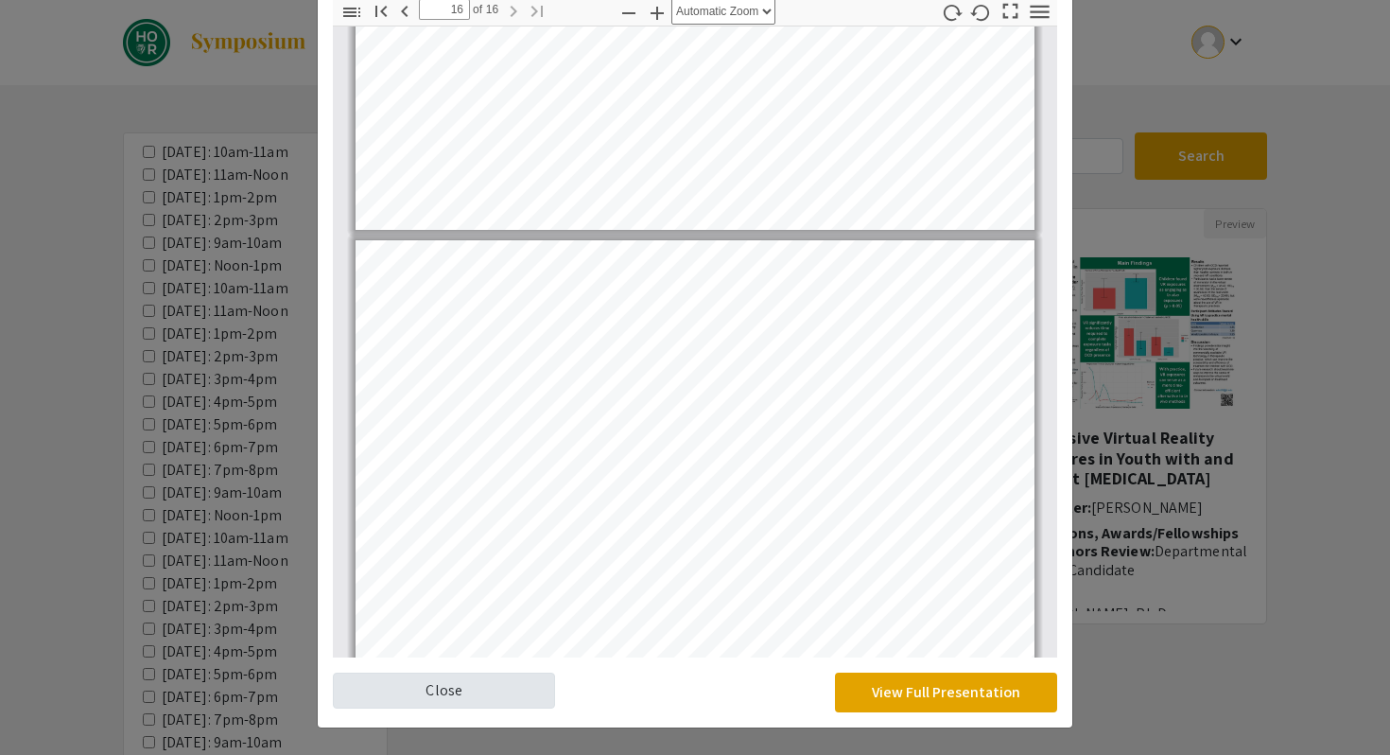
click at [495, 677] on link "Close" at bounding box center [444, 691] width 222 height 36
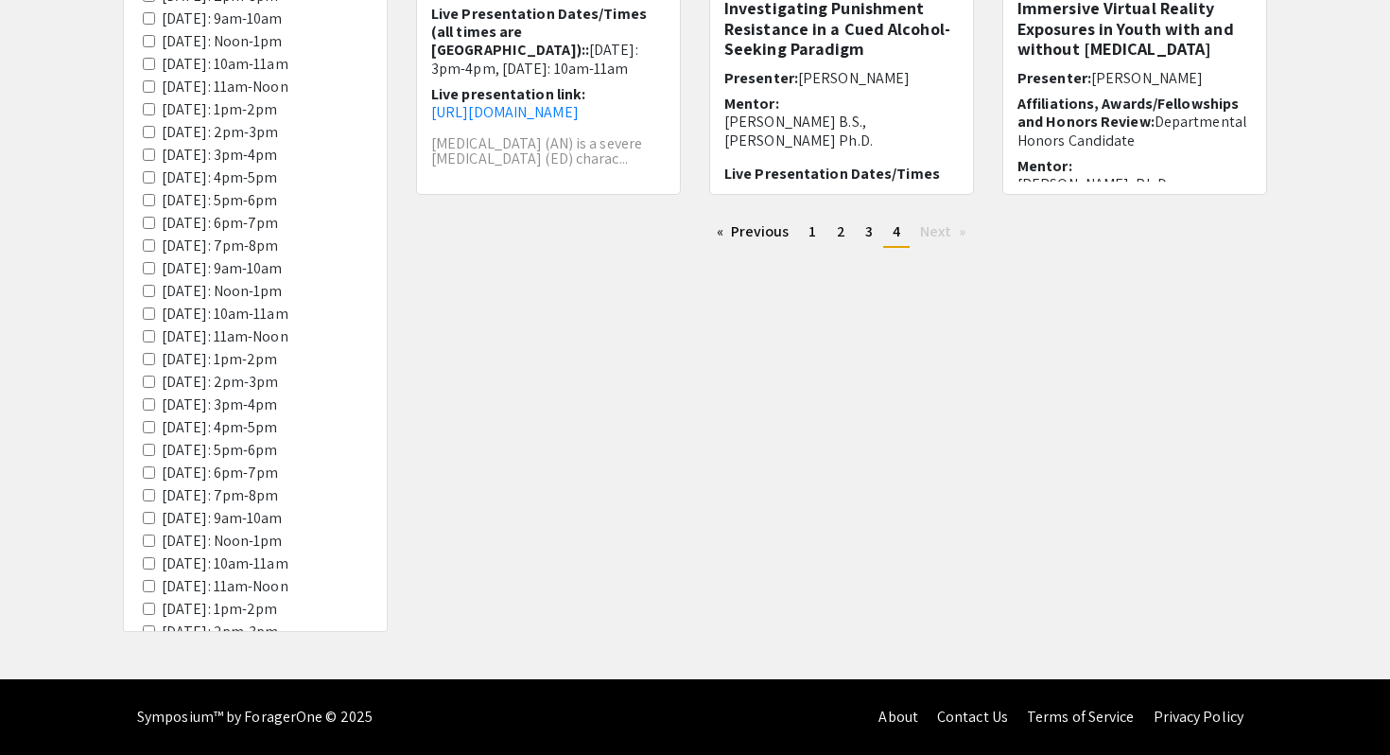
scroll to position [0, 0]
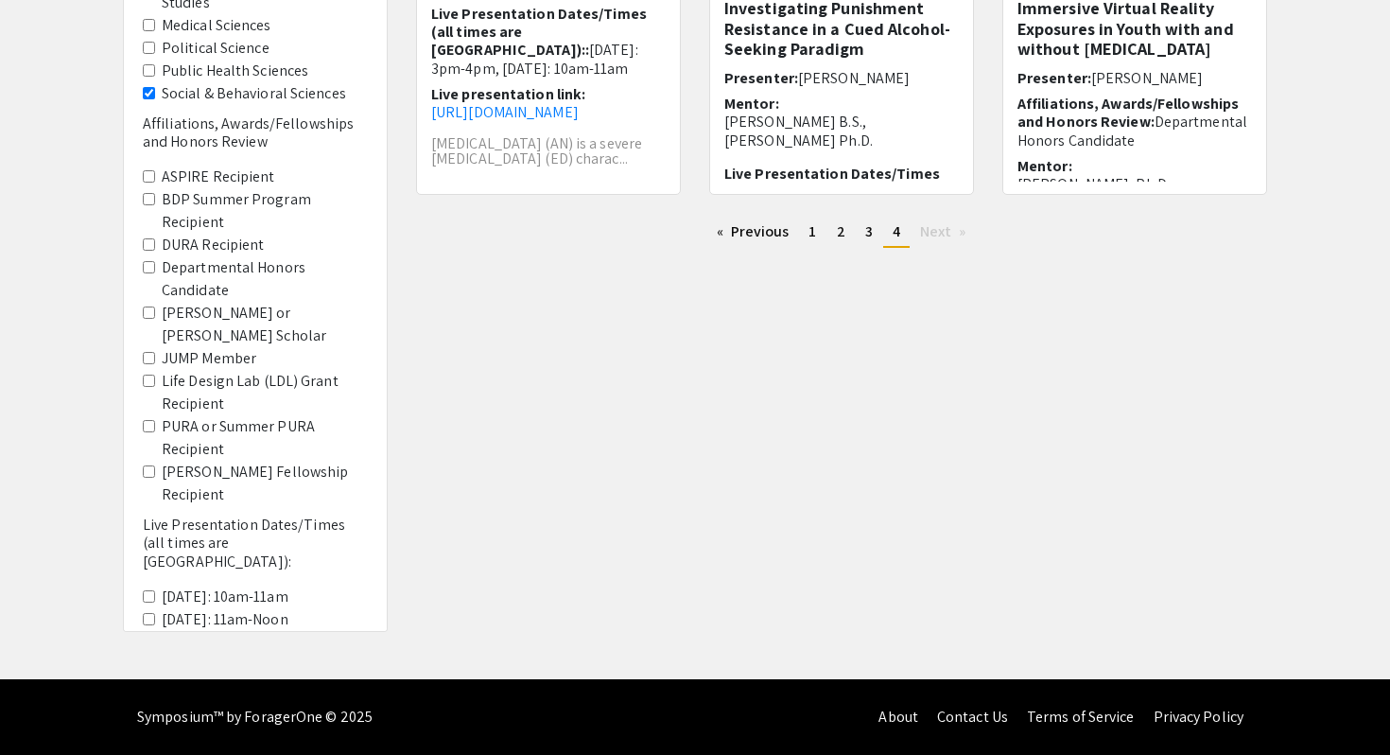
click at [150, 99] on Sciences "Social & Behavioral Sciences" at bounding box center [149, 93] width 12 height 12
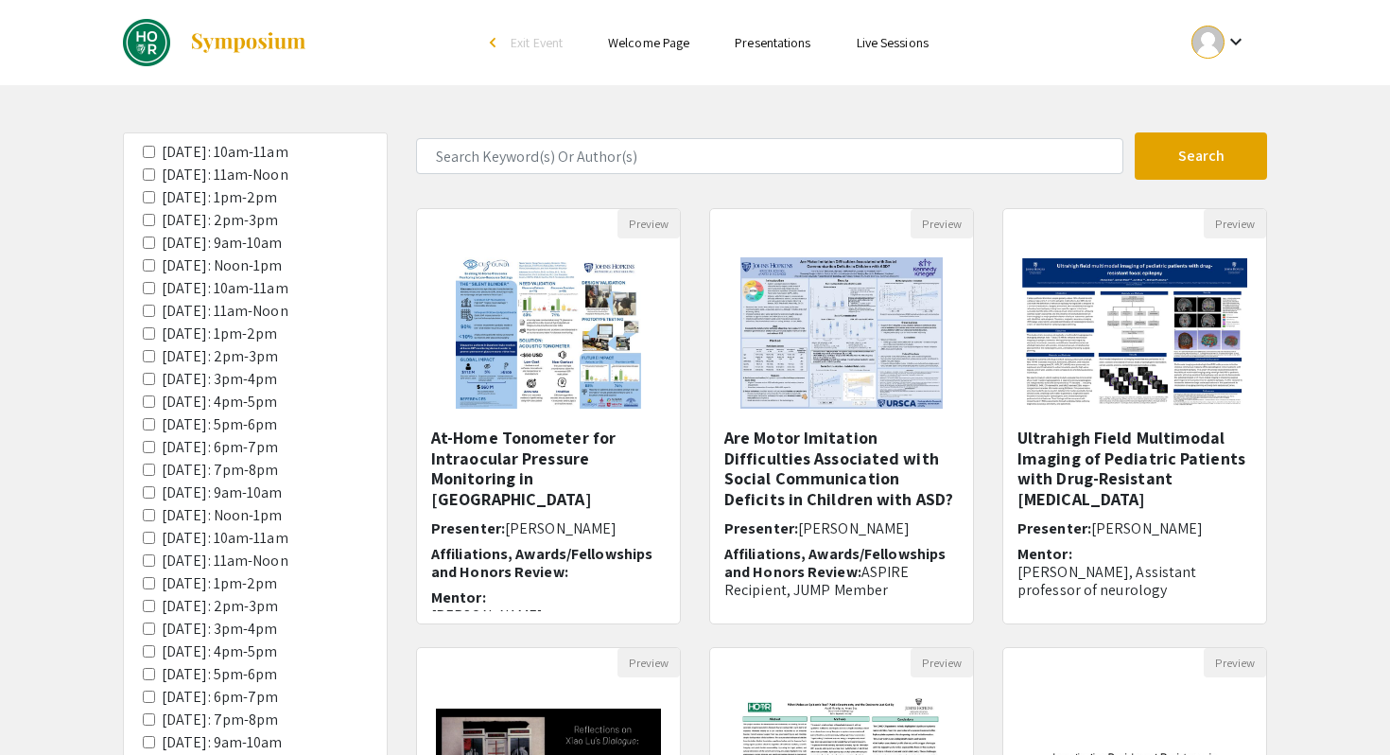
scroll to position [1419, 0]
click at [152, 509] on Noon-1pm "[DATE]: Noon-1pm" at bounding box center [149, 515] width 12 height 12
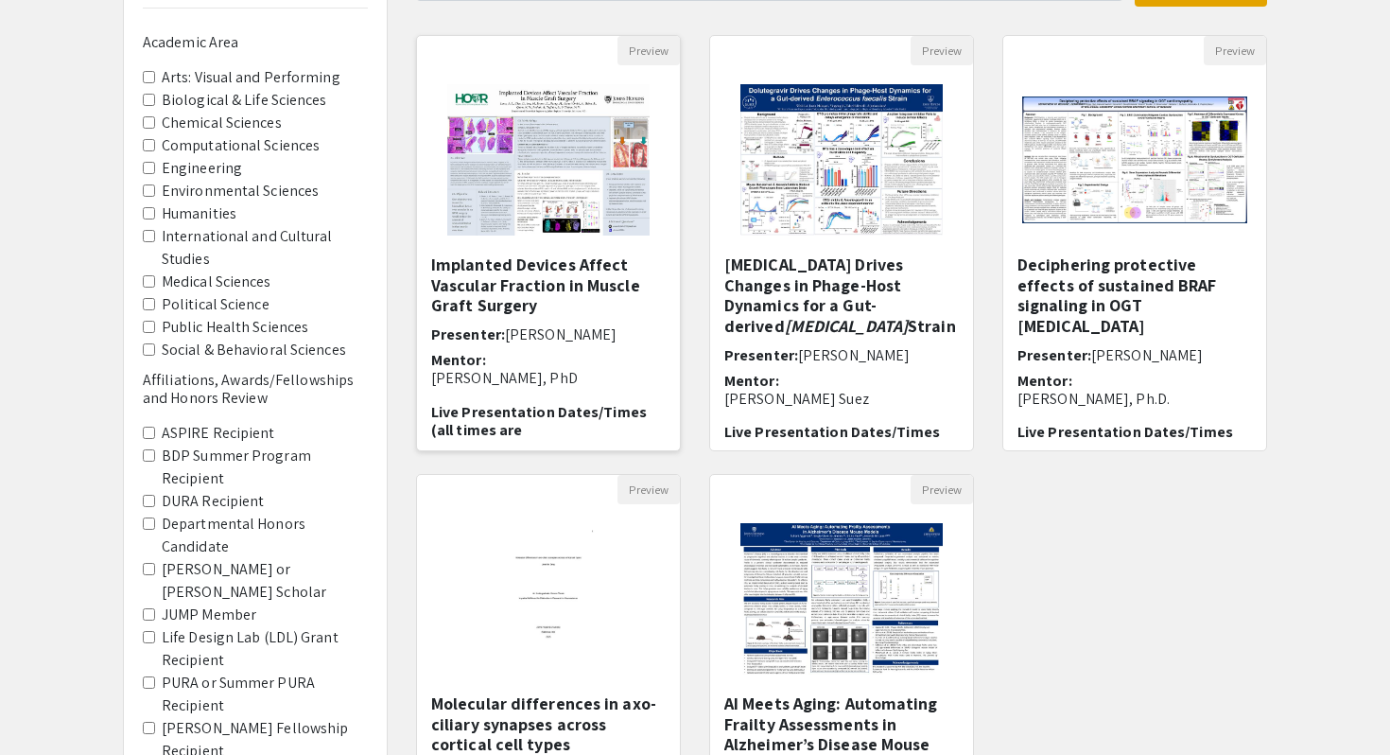
scroll to position [174, 0]
click at [554, 446] on span "Live Presentation Dates/Times (all times are [GEOGRAPHIC_DATA])::" at bounding box center [539, 429] width 216 height 56
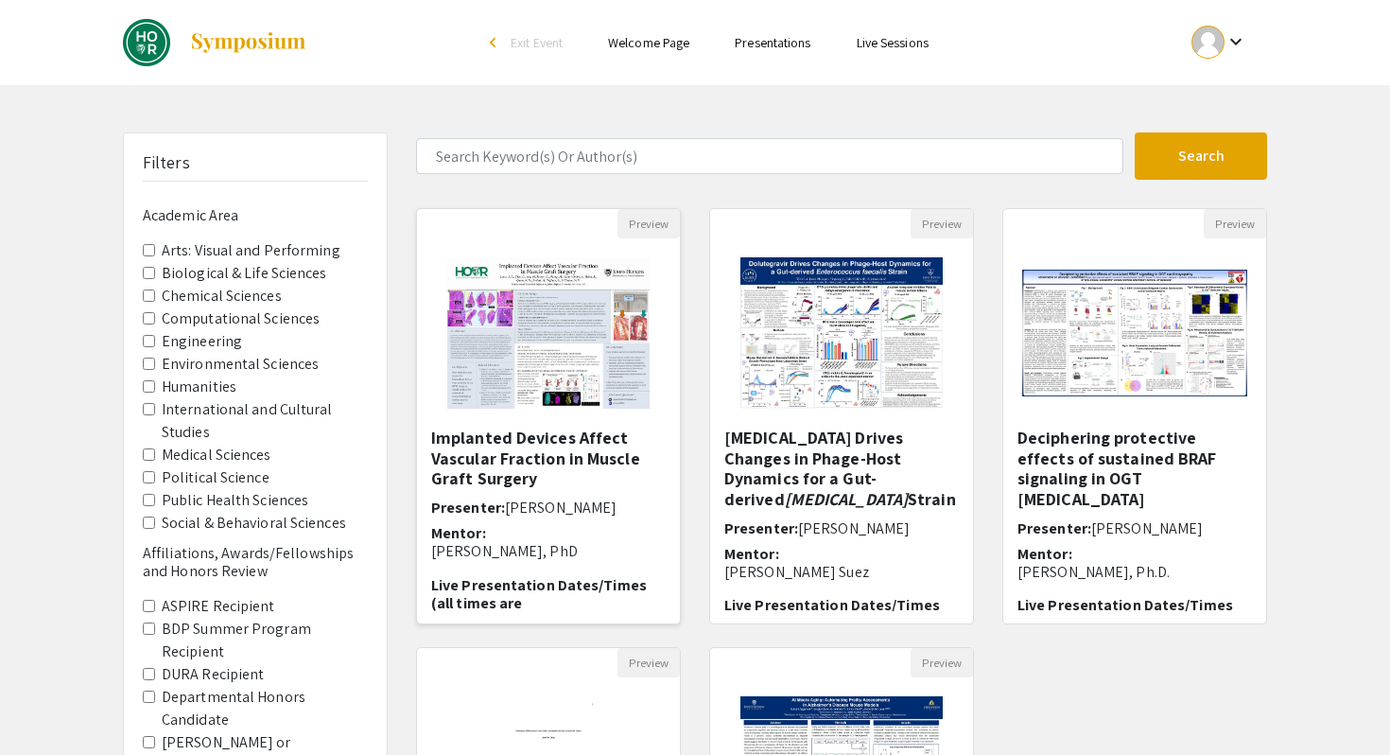
select select "custom"
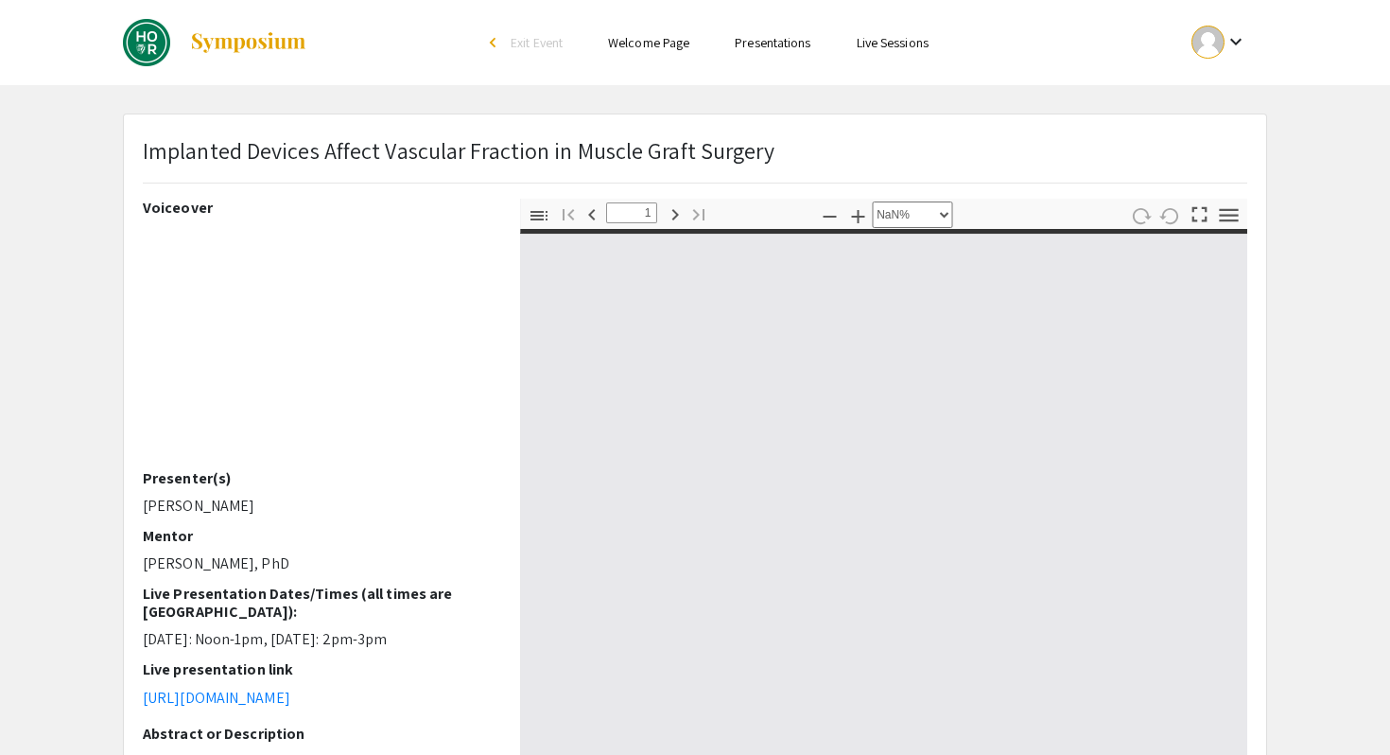
type input "0"
select select "custom"
type input "1"
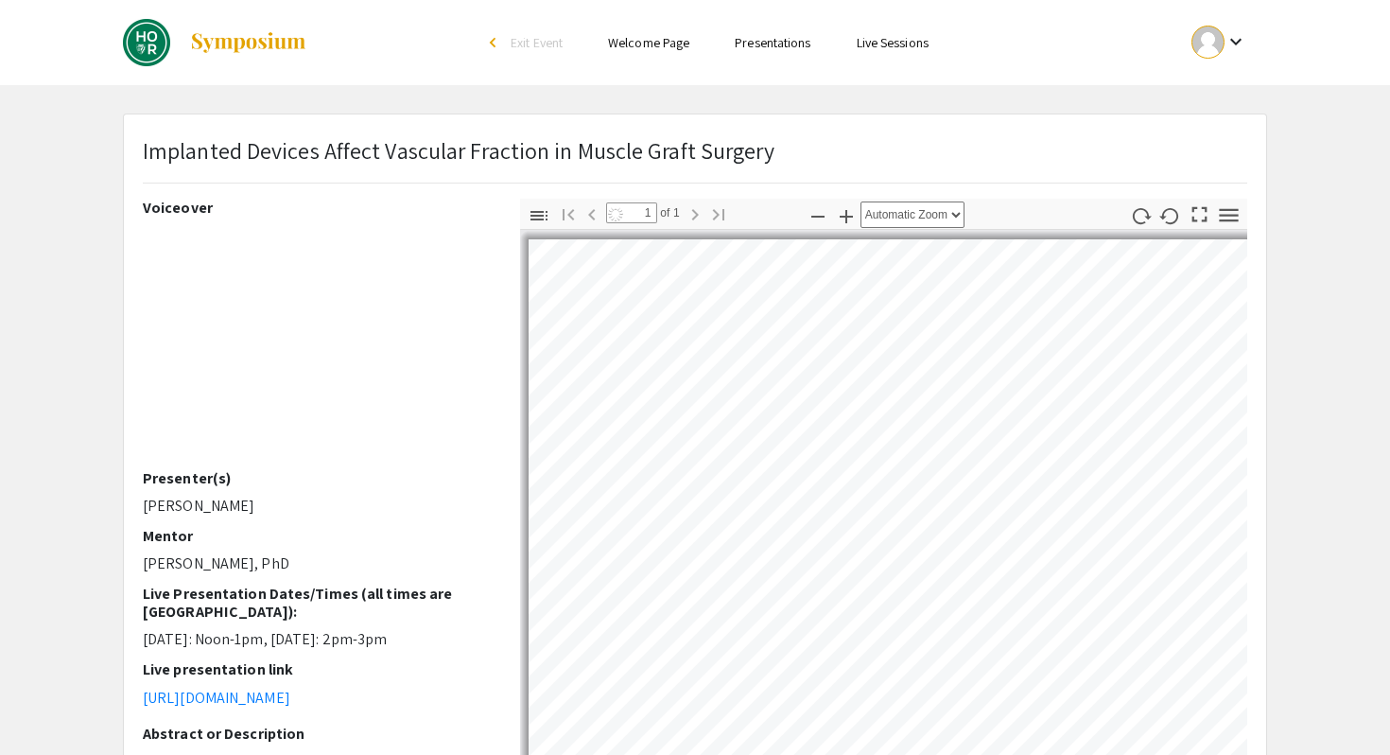
select select "auto"
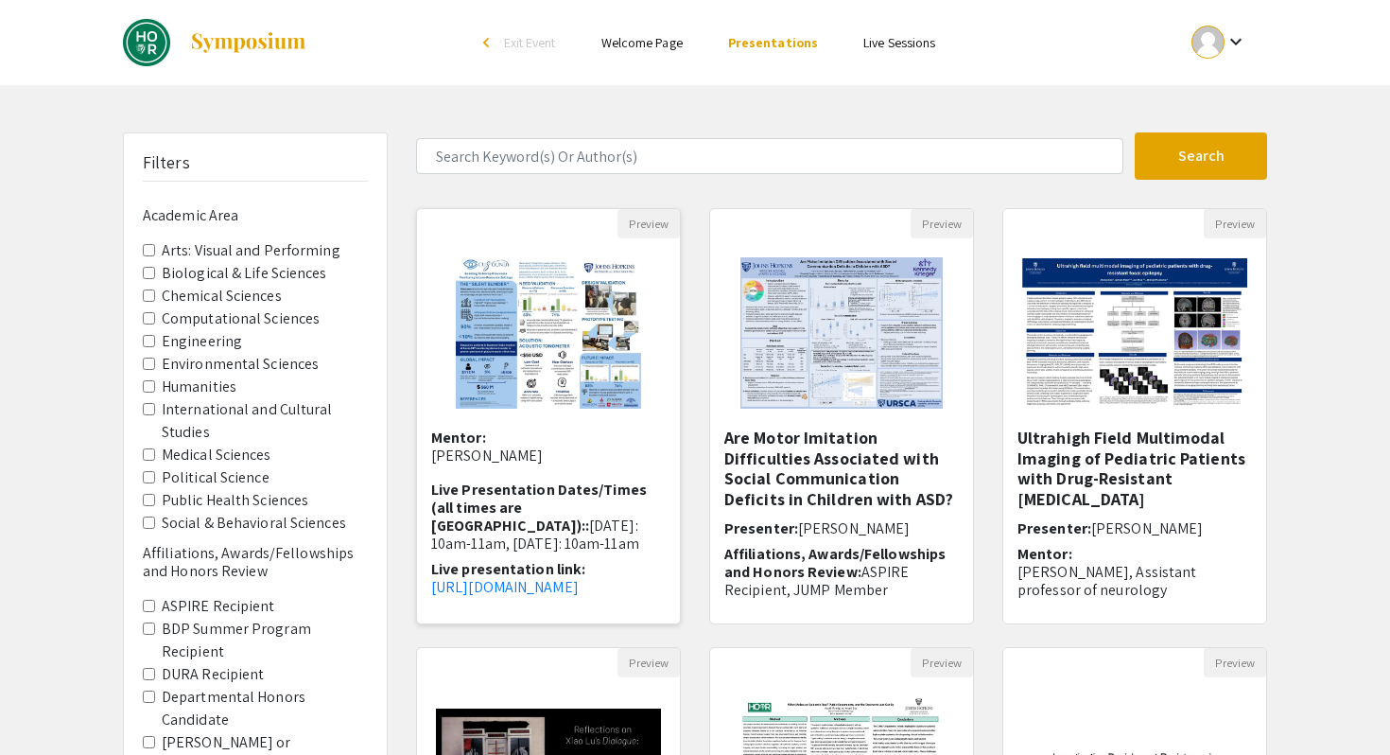
scroll to position [251, 0]
click at [561, 590] on link "[URL][DOMAIN_NAME]" at bounding box center [505, 587] width 148 height 20
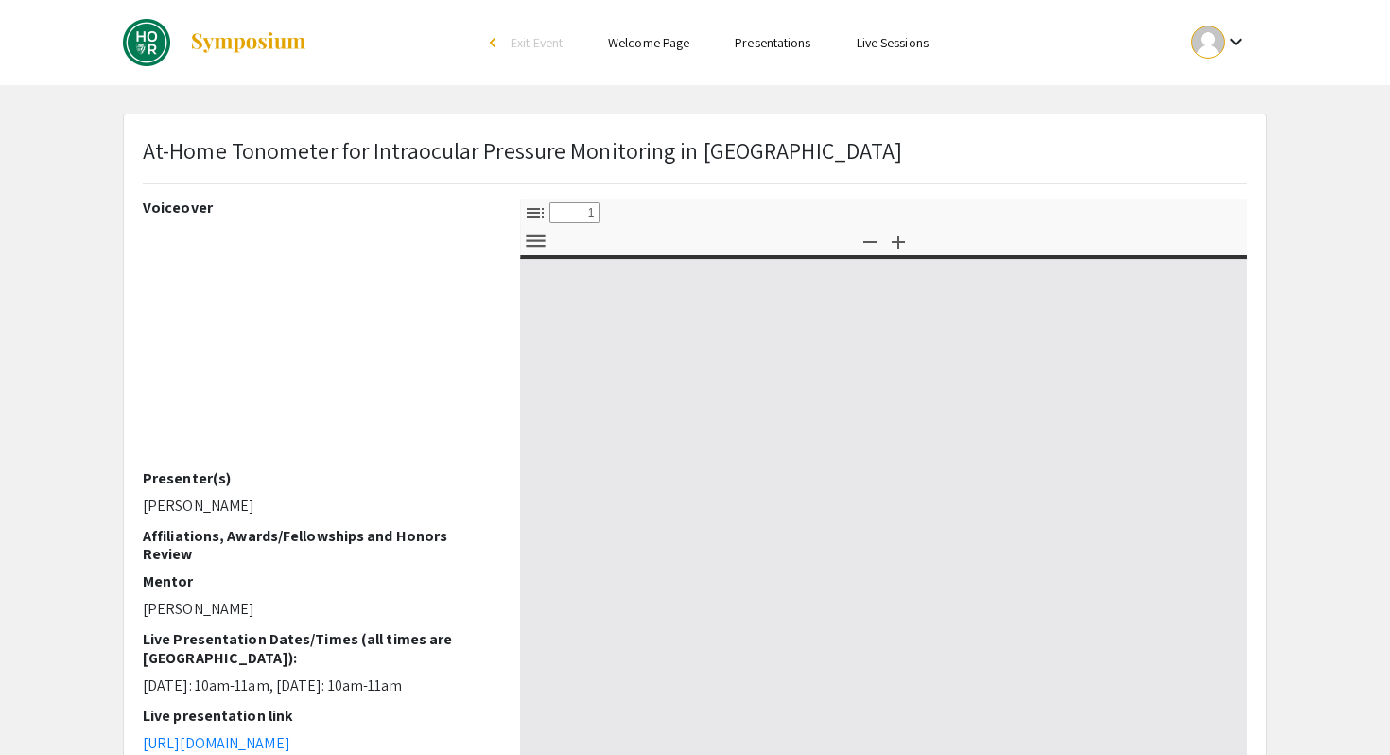
select select "custom"
type input "0"
select select "auto"
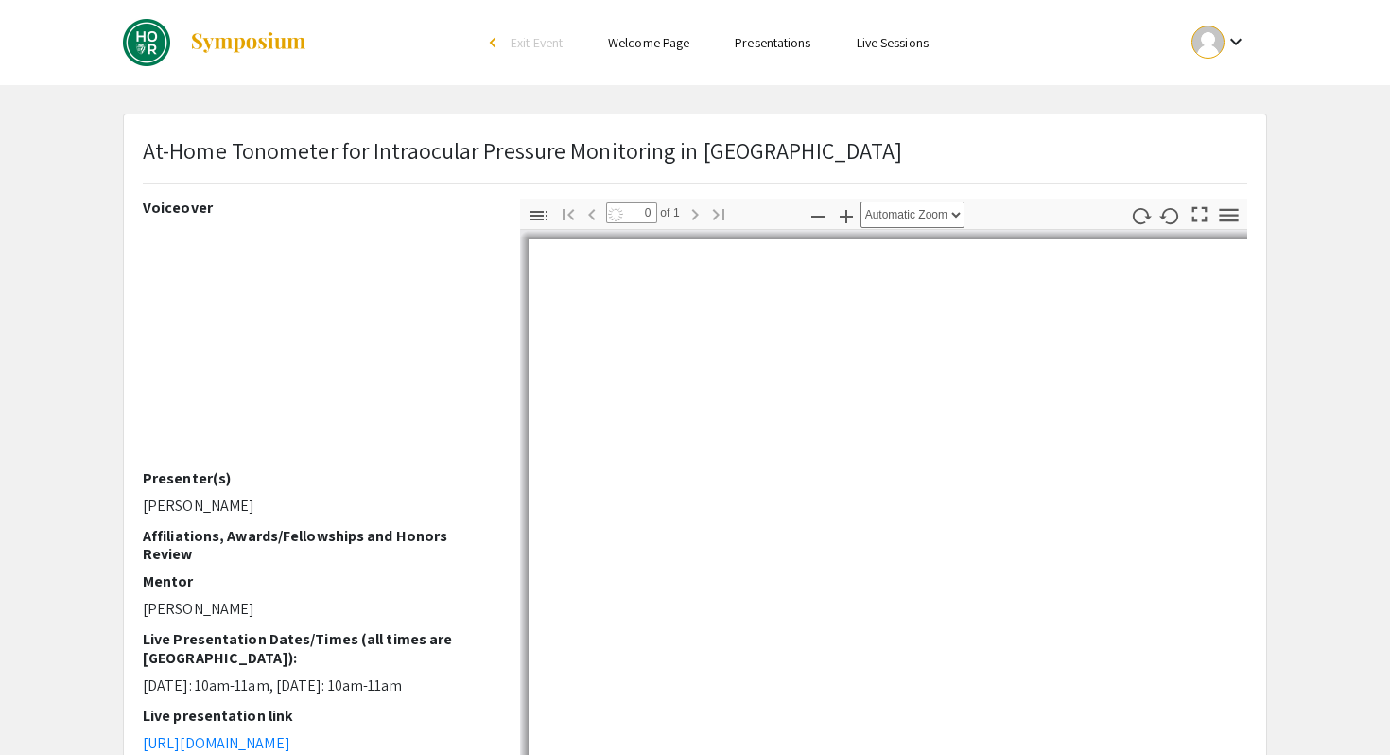
type input "1"
select select "auto"
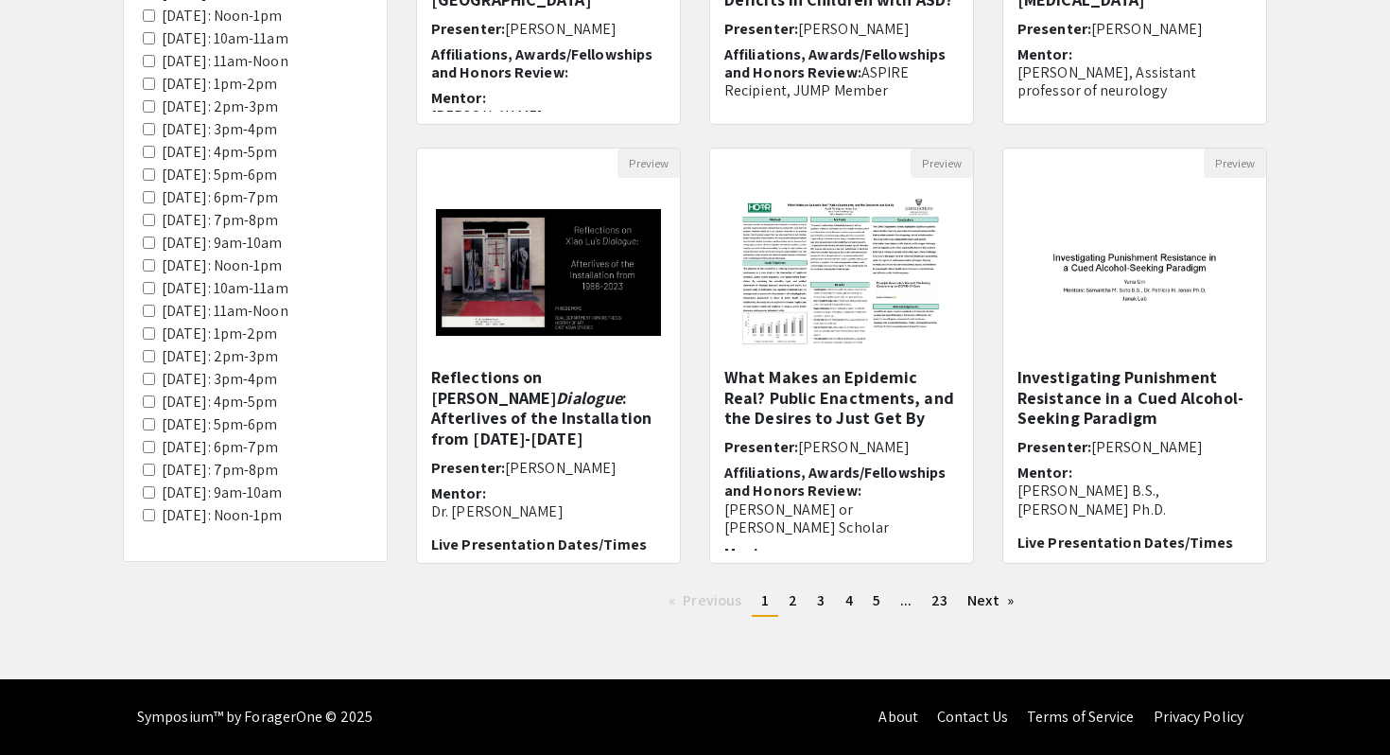
scroll to position [527, 0]
click at [155, 486] on 9am-10am "[DATE]: 9am-10am" at bounding box center [149, 492] width 12 height 12
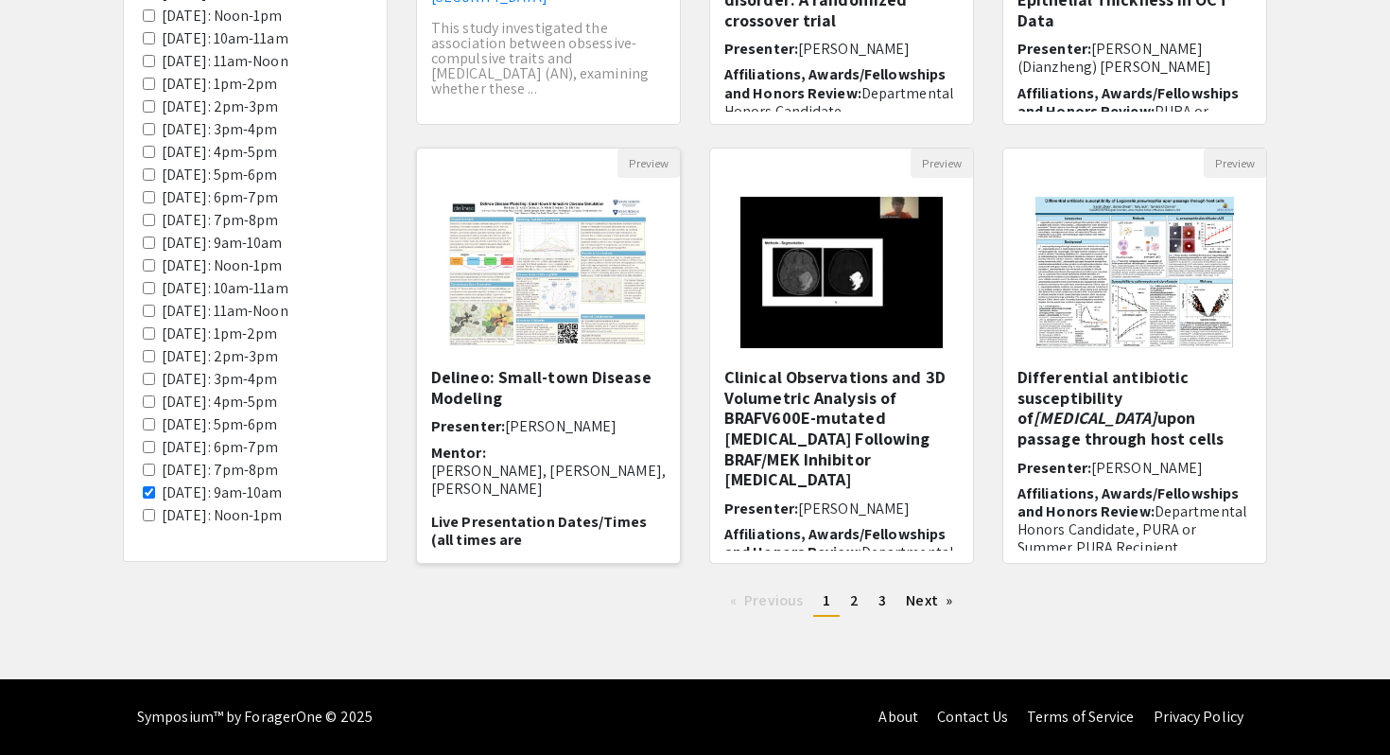
scroll to position [251, 0]
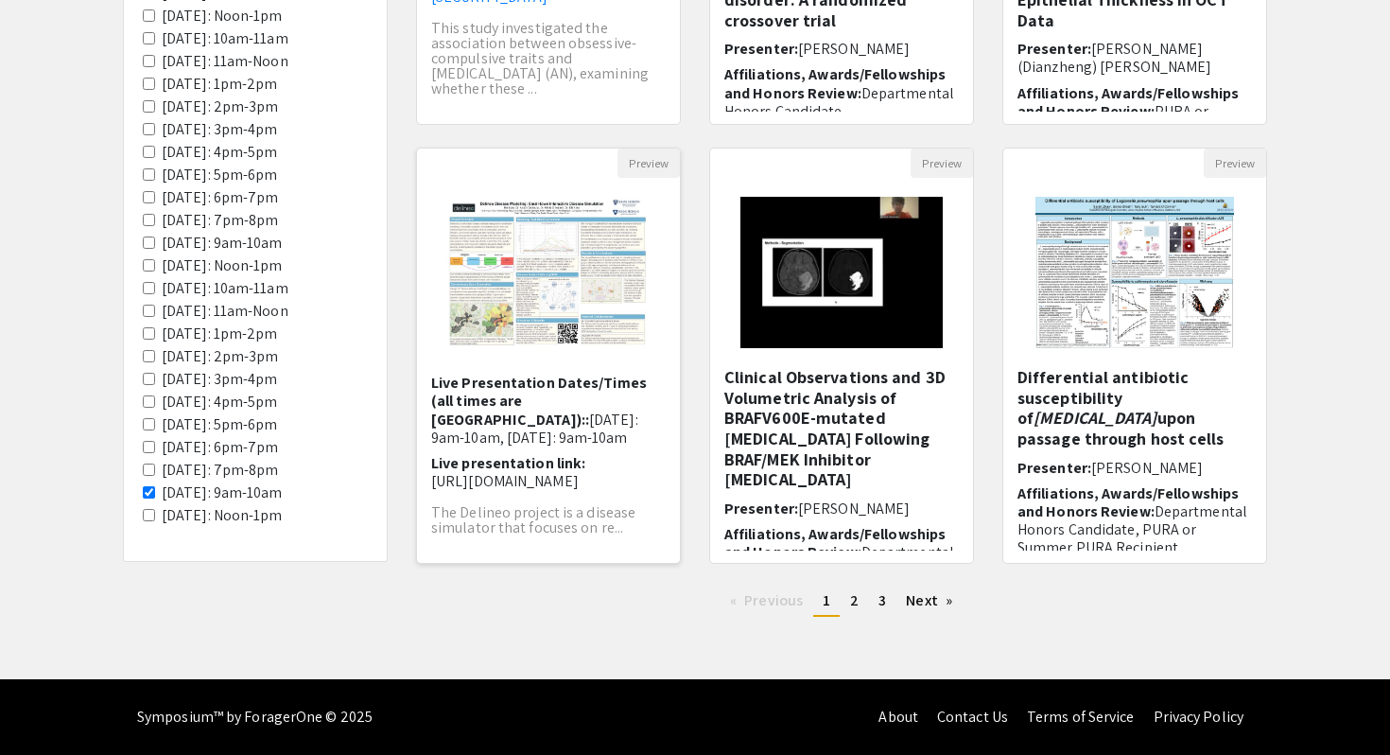
click at [594, 472] on p "[URL][DOMAIN_NAME]" at bounding box center [548, 481] width 235 height 18
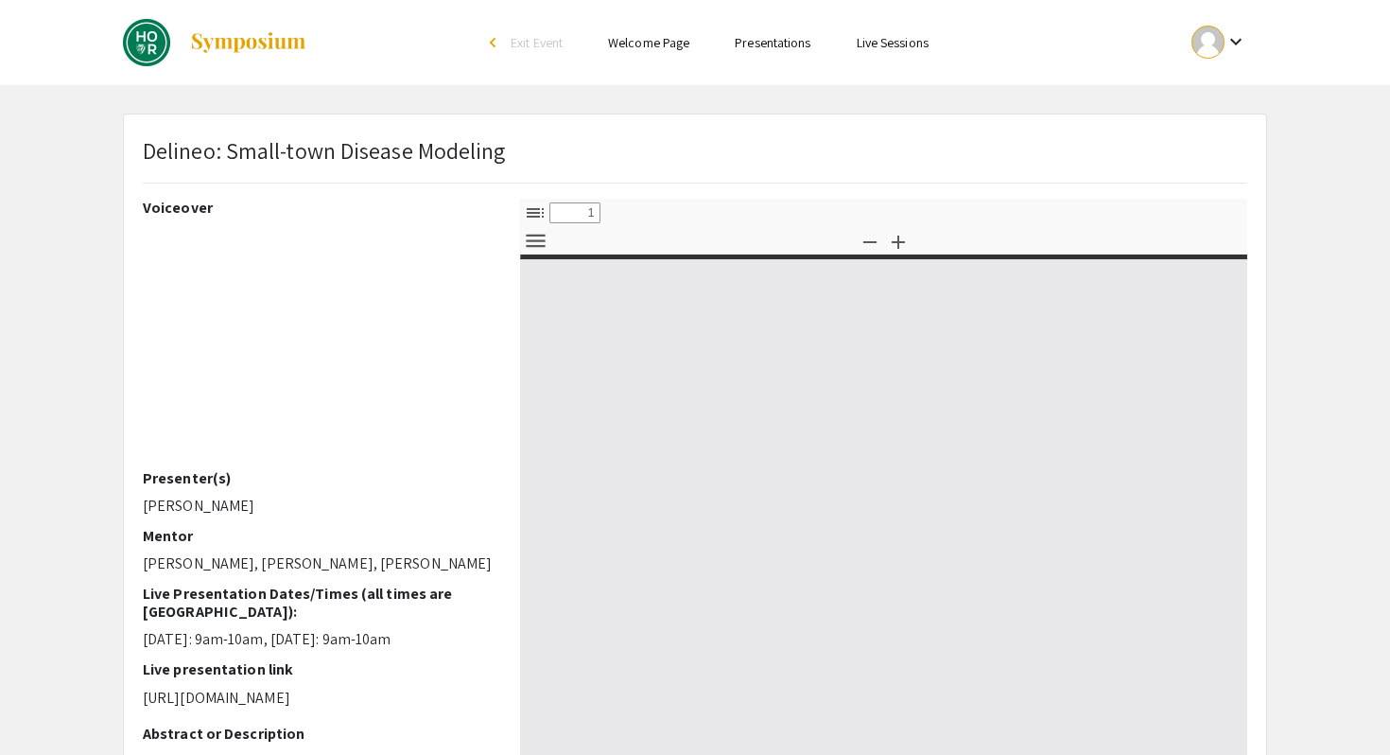
select select "custom"
type input "0"
select select "custom"
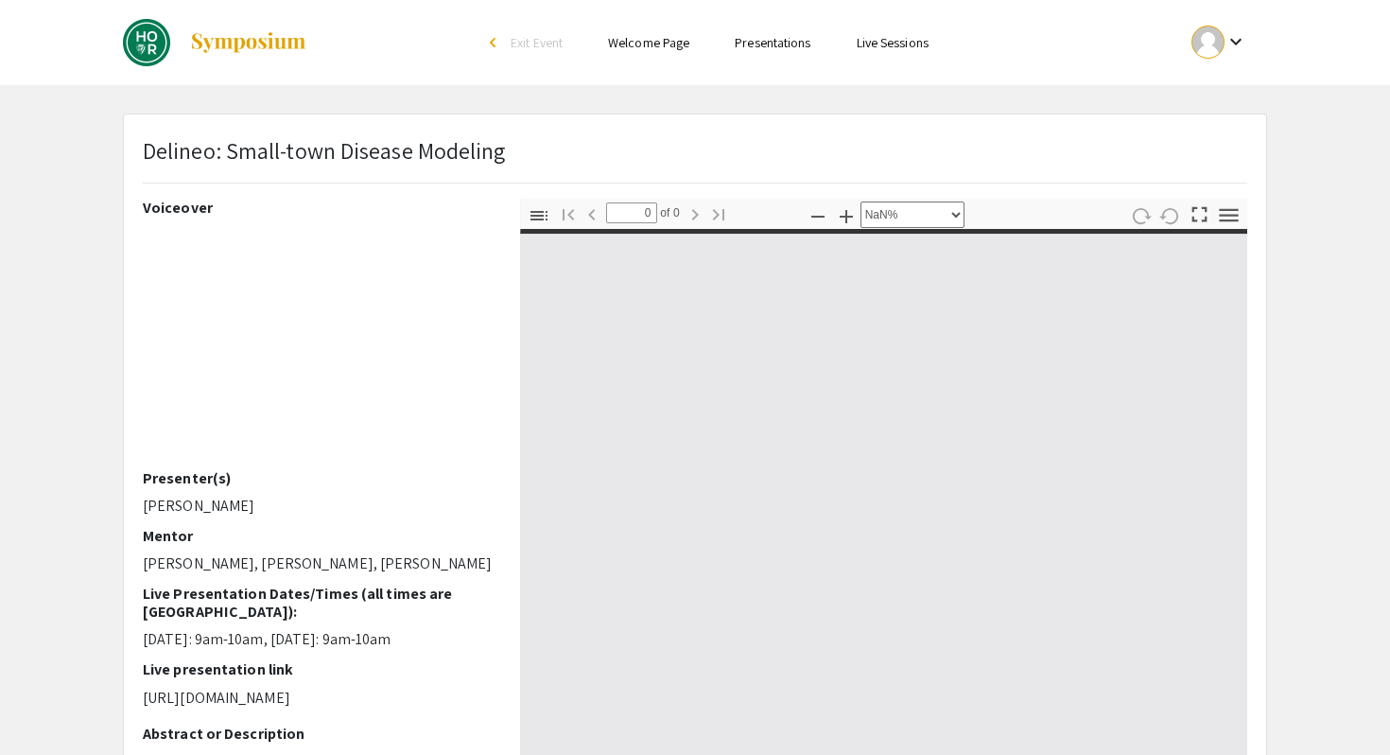
type input "1"
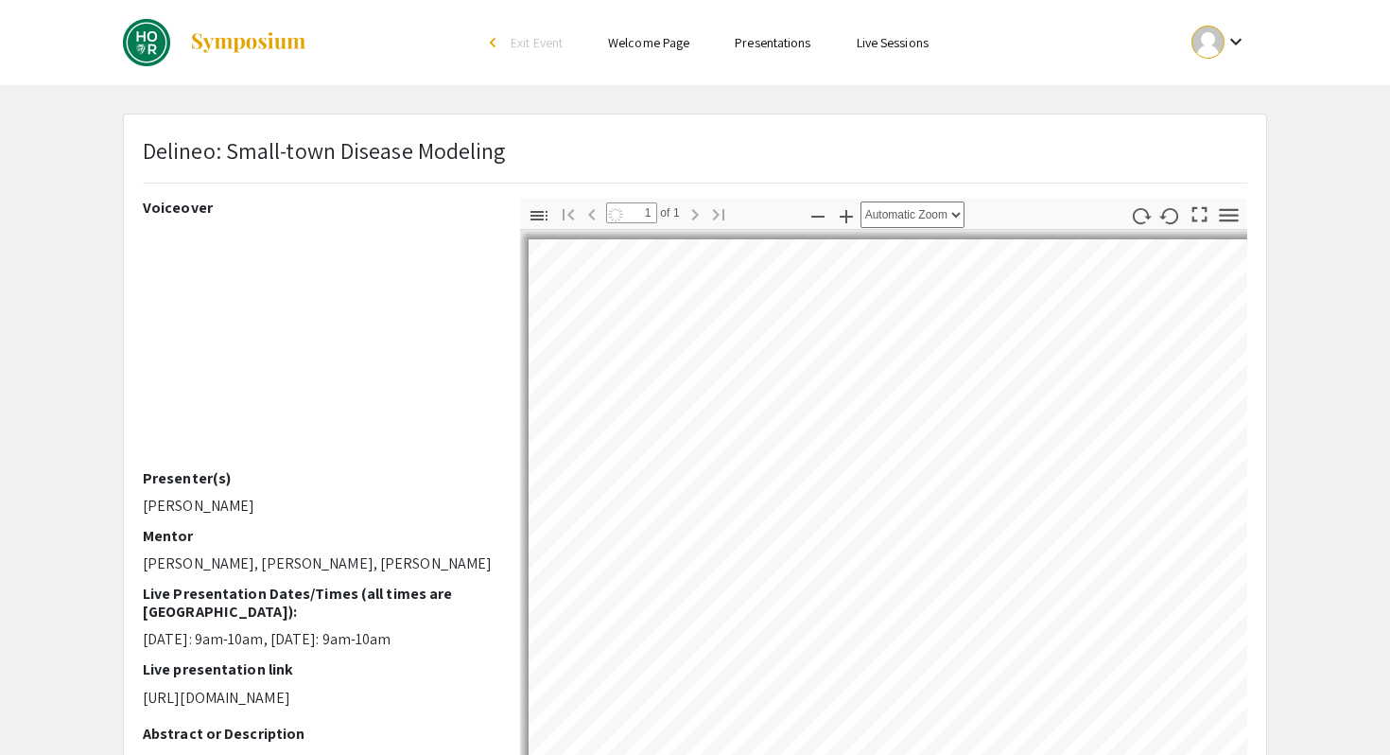
select select "auto"
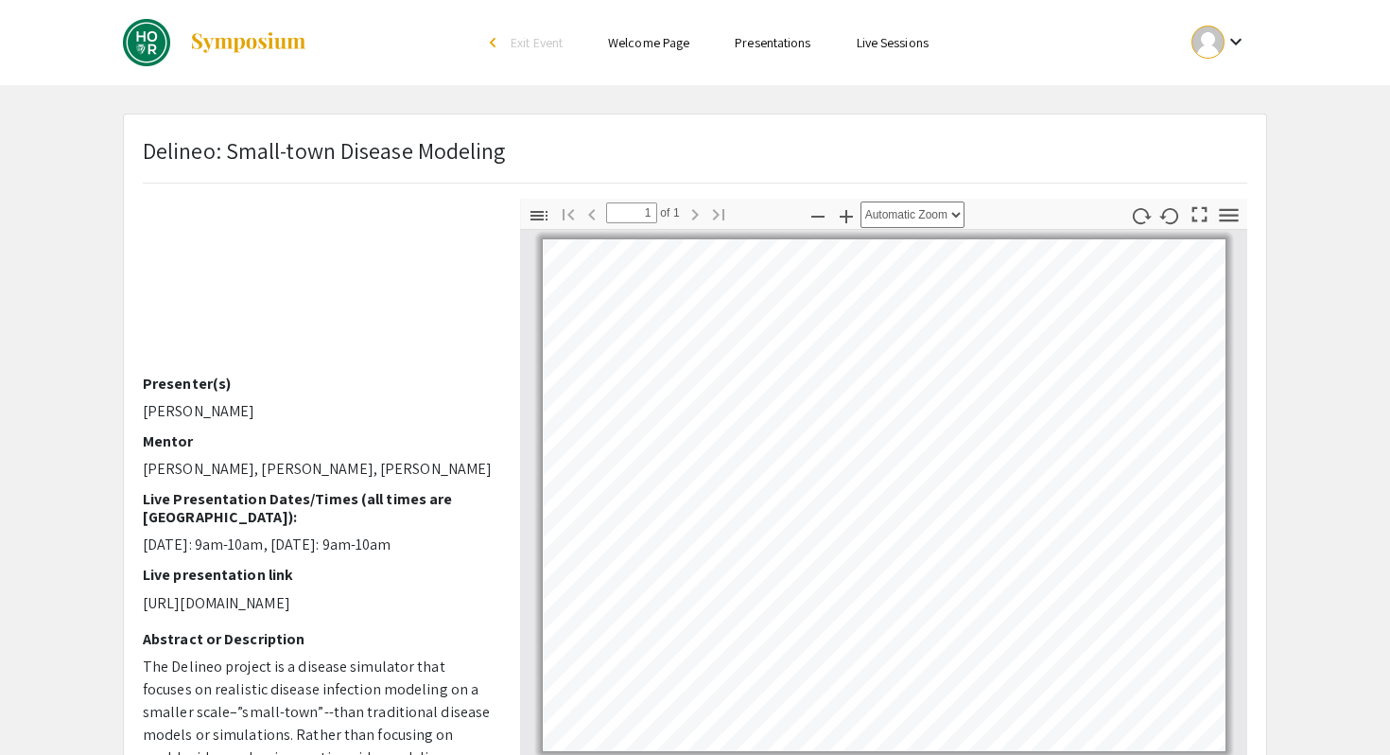
scroll to position [256, 0]
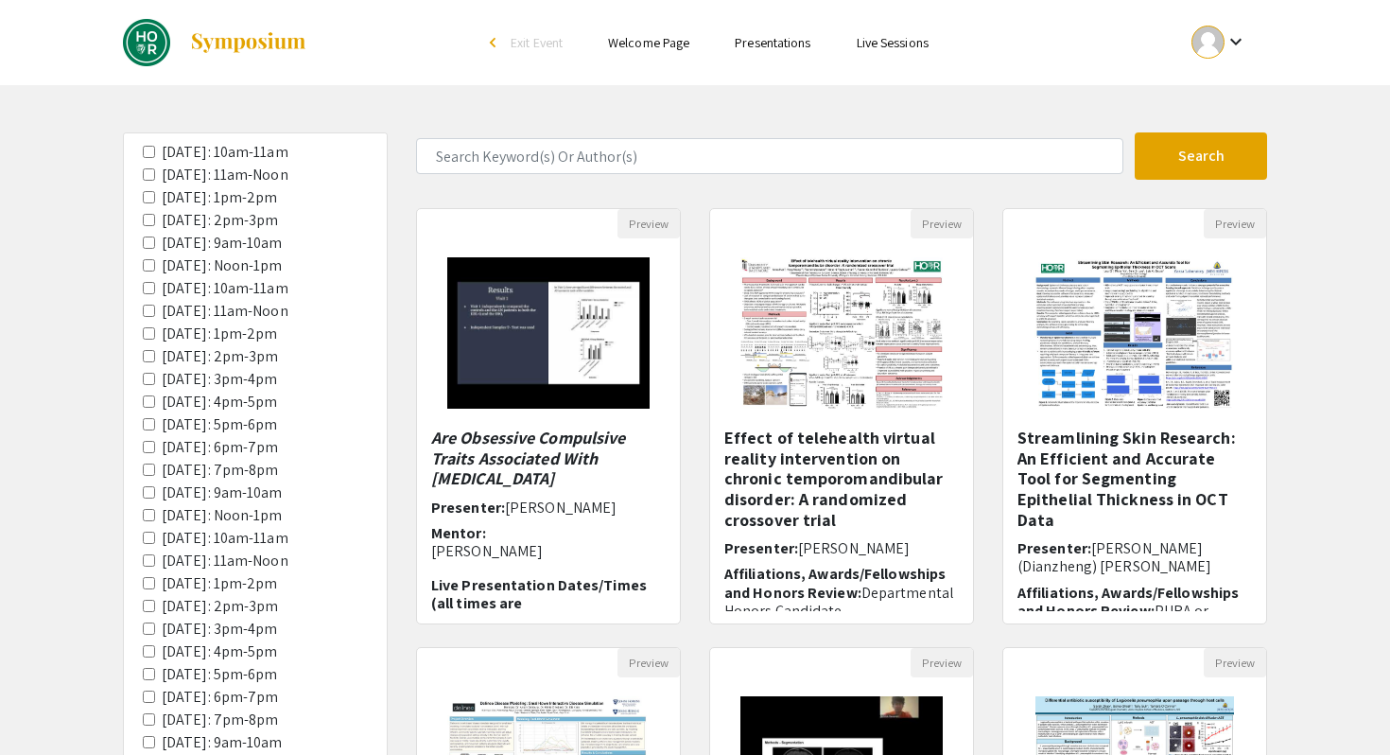
scroll to position [527, 0]
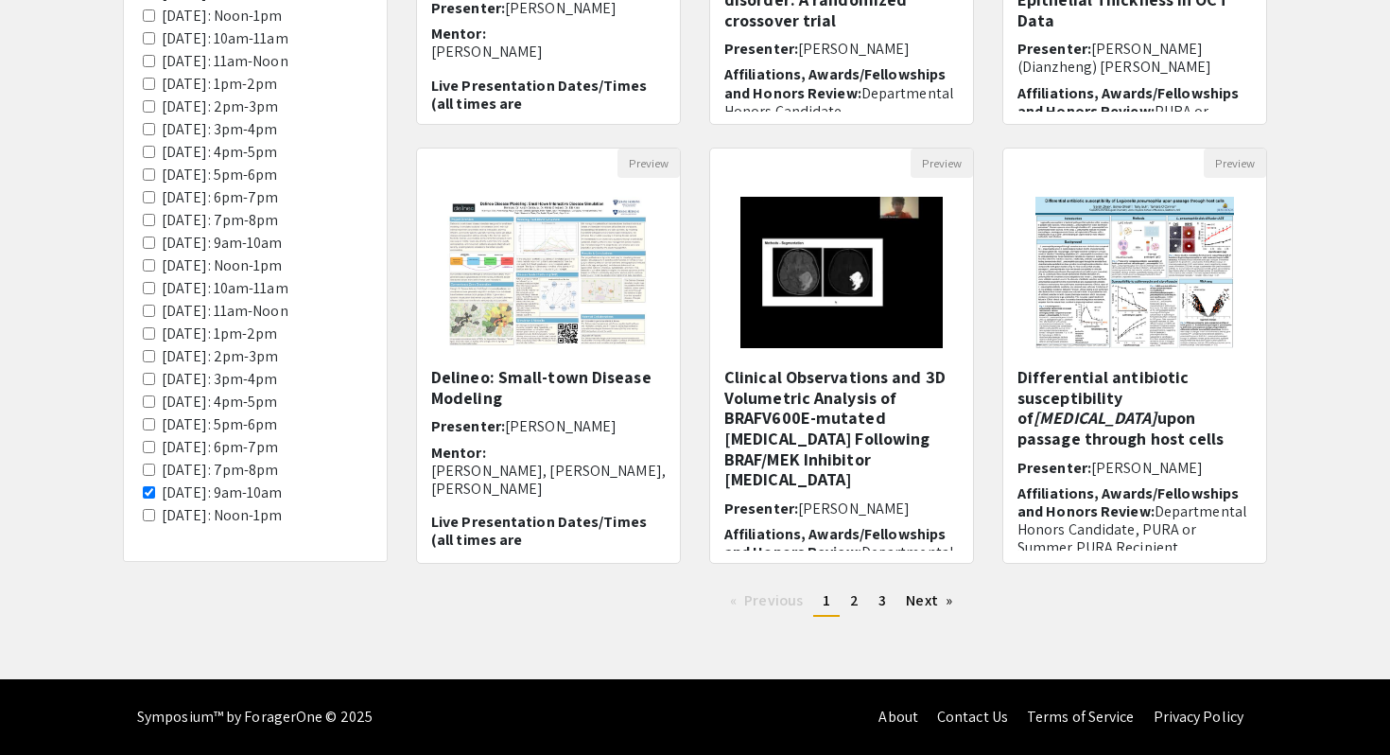
click at [158, 481] on span "[DATE]: 9am-10am" at bounding box center [255, 492] width 225 height 23
click at [153, 481] on span "[DATE]: 9am-10am" at bounding box center [255, 492] width 225 height 23
click at [155, 486] on 9am-10am "[DATE]: 9am-10am" at bounding box center [149, 492] width 12 height 12
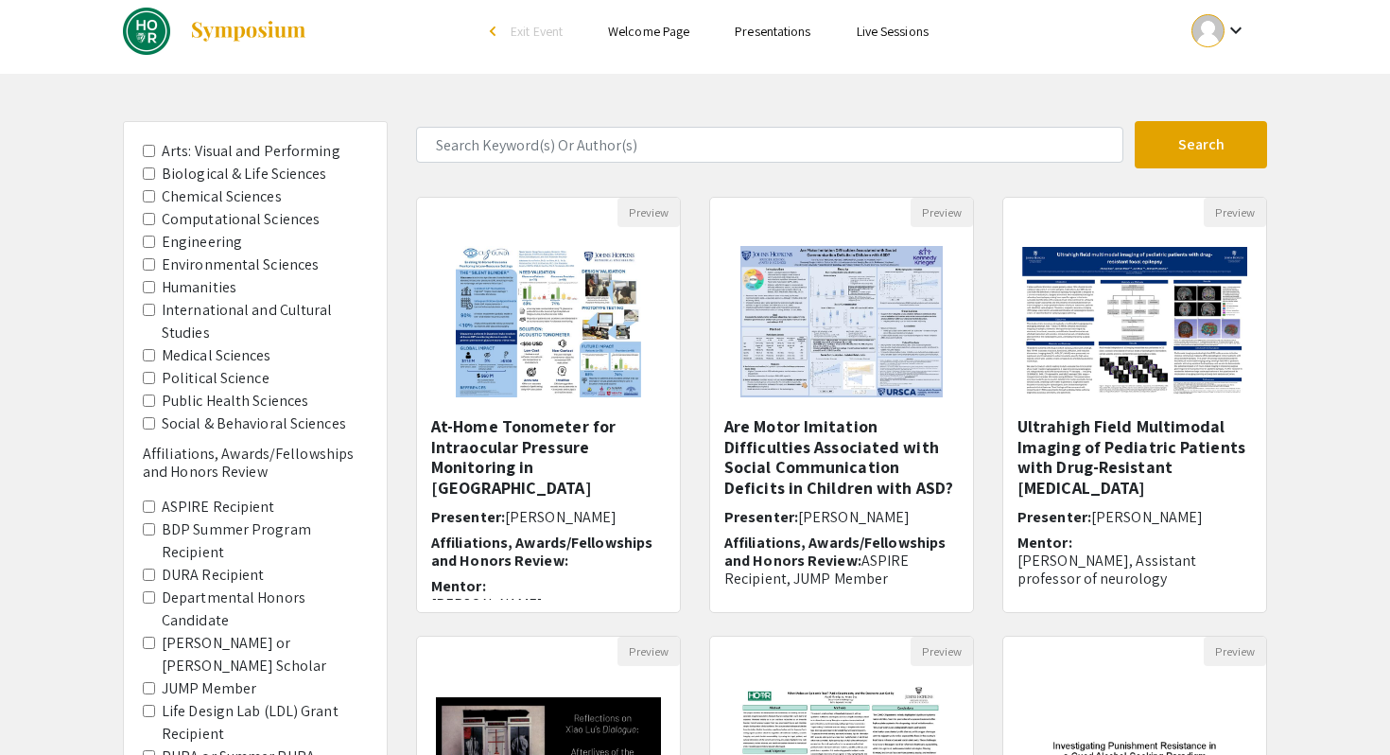
scroll to position [117, 0]
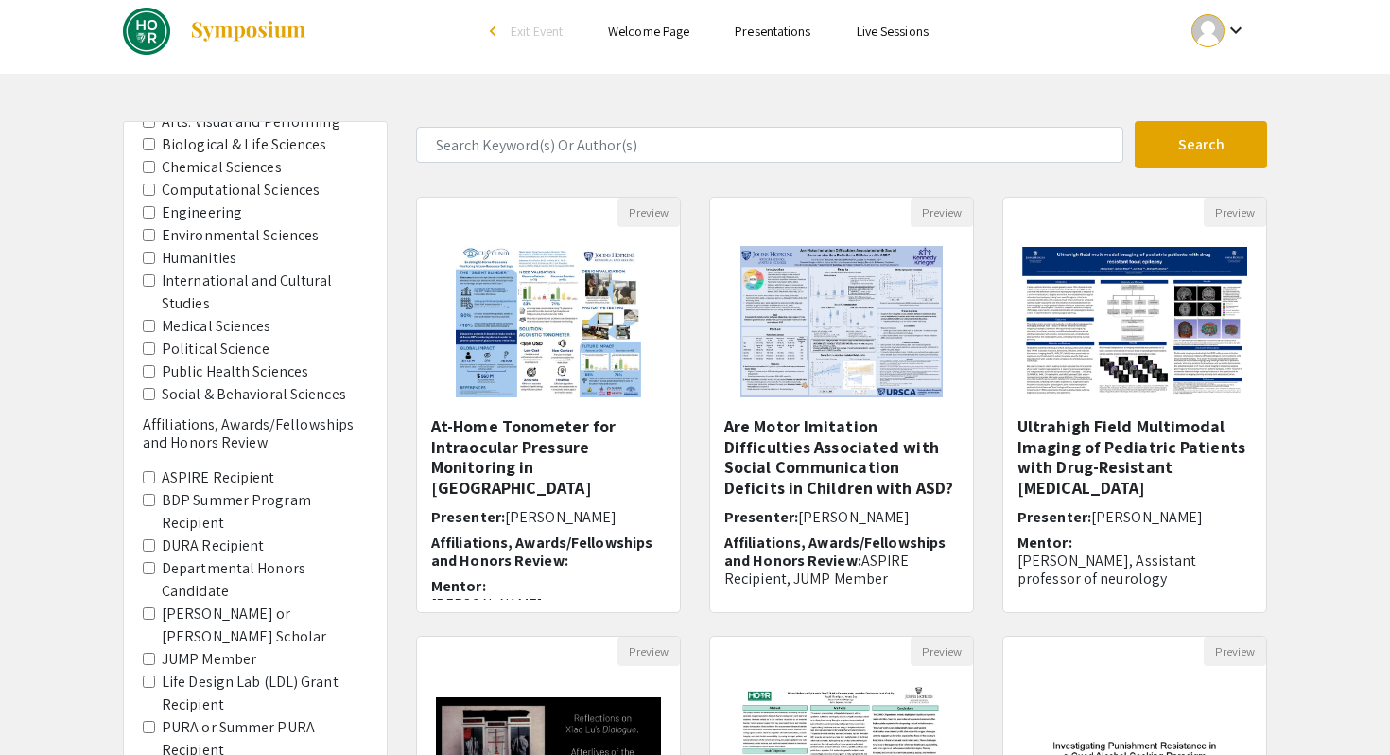
click at [147, 400] on Sciences "Social & Behavioral Sciences" at bounding box center [149, 394] width 12 height 12
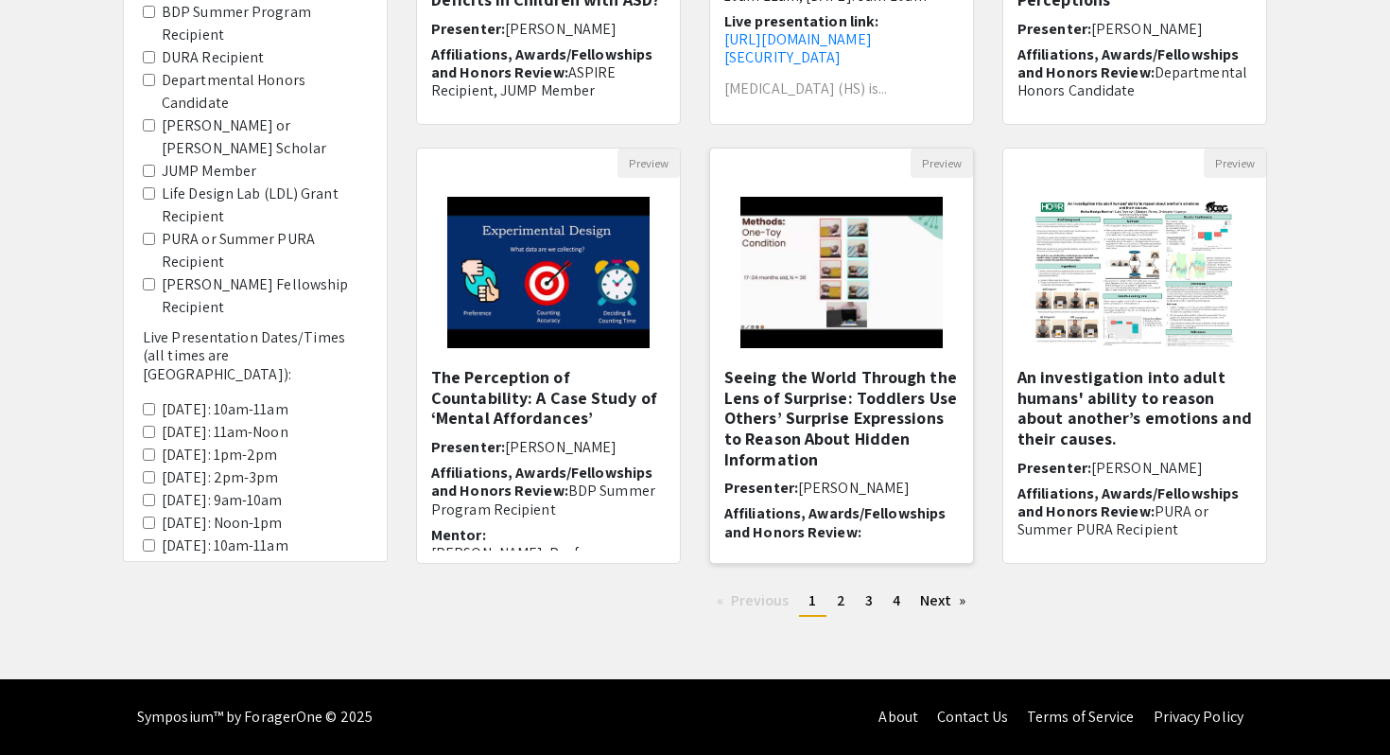
scroll to position [527, 0]
click at [838, 604] on span "2" at bounding box center [841, 600] width 9 height 20
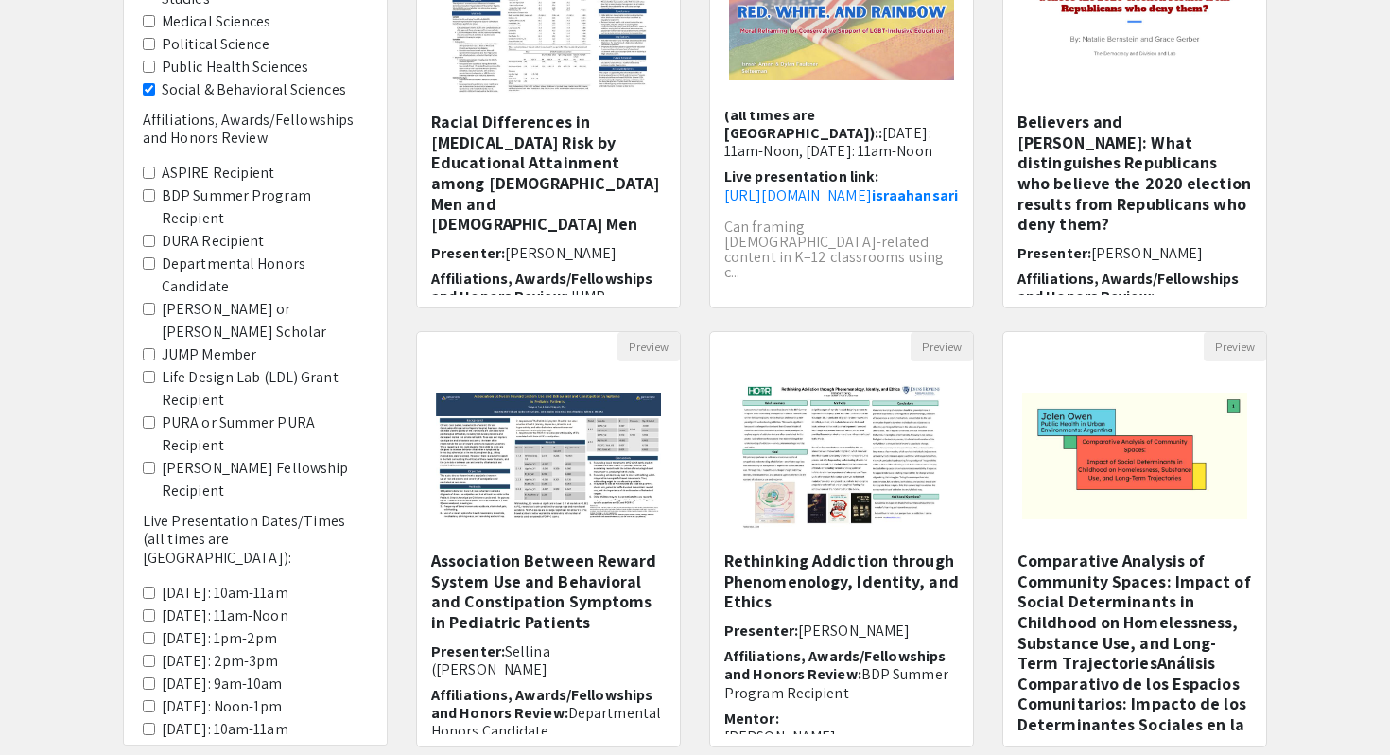
scroll to position [527, 0]
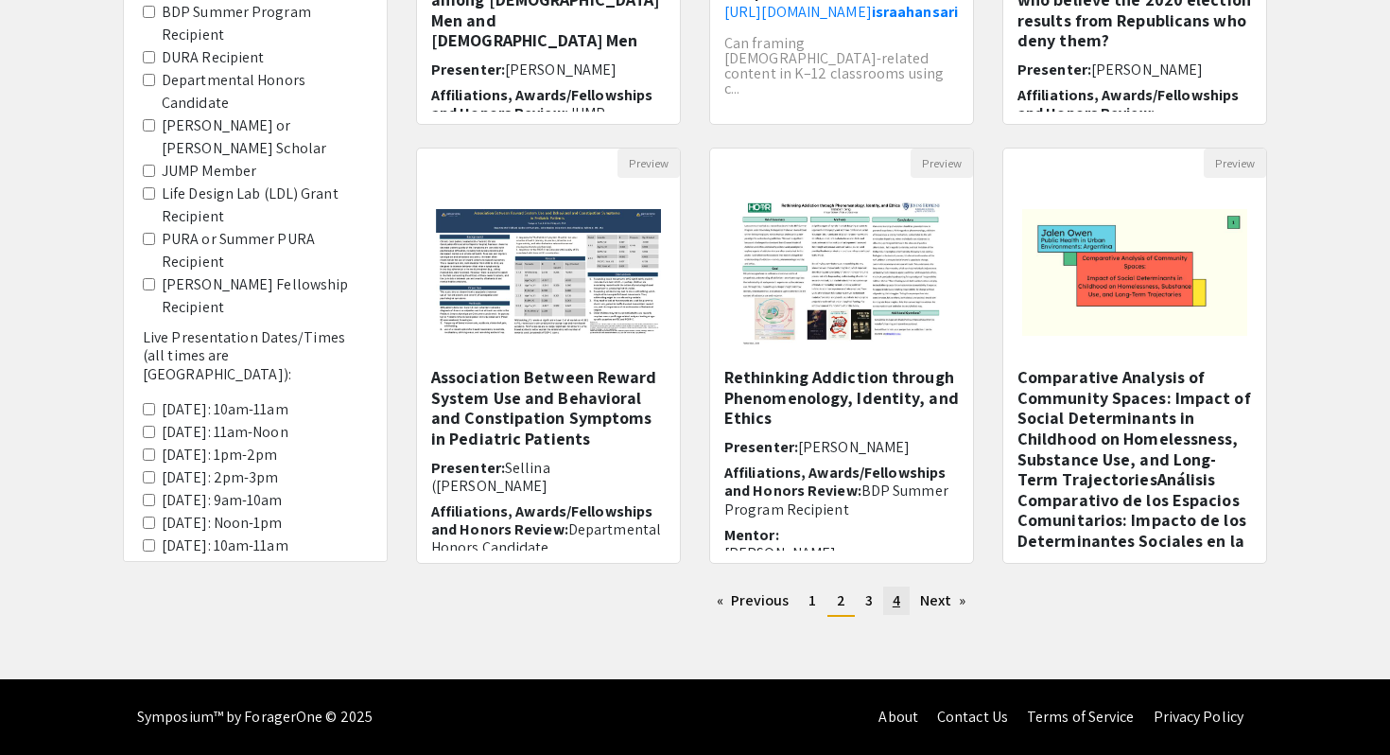
click at [903, 586] on link "page 4" at bounding box center [896, 600] width 26 height 28
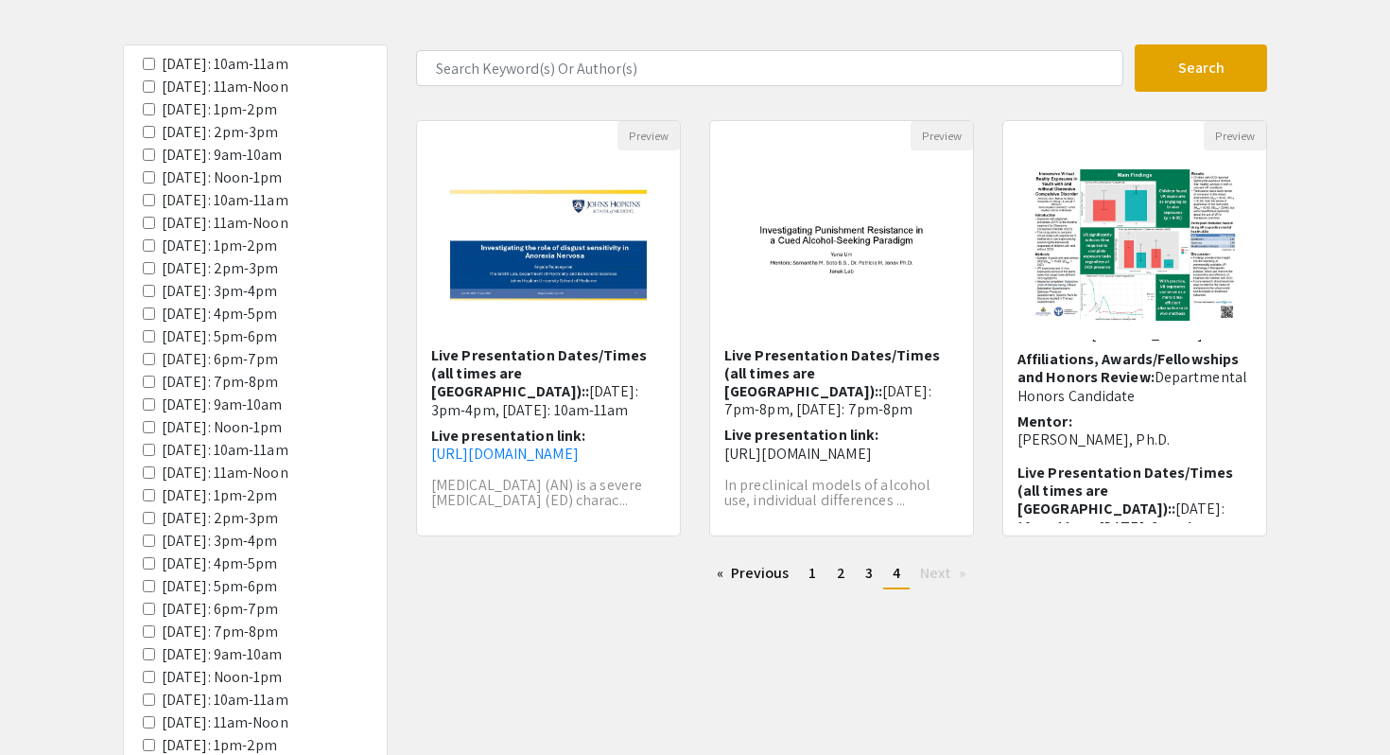
click at [1218, 124] on div "Search 21 Results found Preview Investigating the role of disgust sensitivity i…" at bounding box center [842, 508] width 880 height 929
click at [1218, 150] on button "Preview" at bounding box center [1235, 135] width 62 height 29
select select "custom"
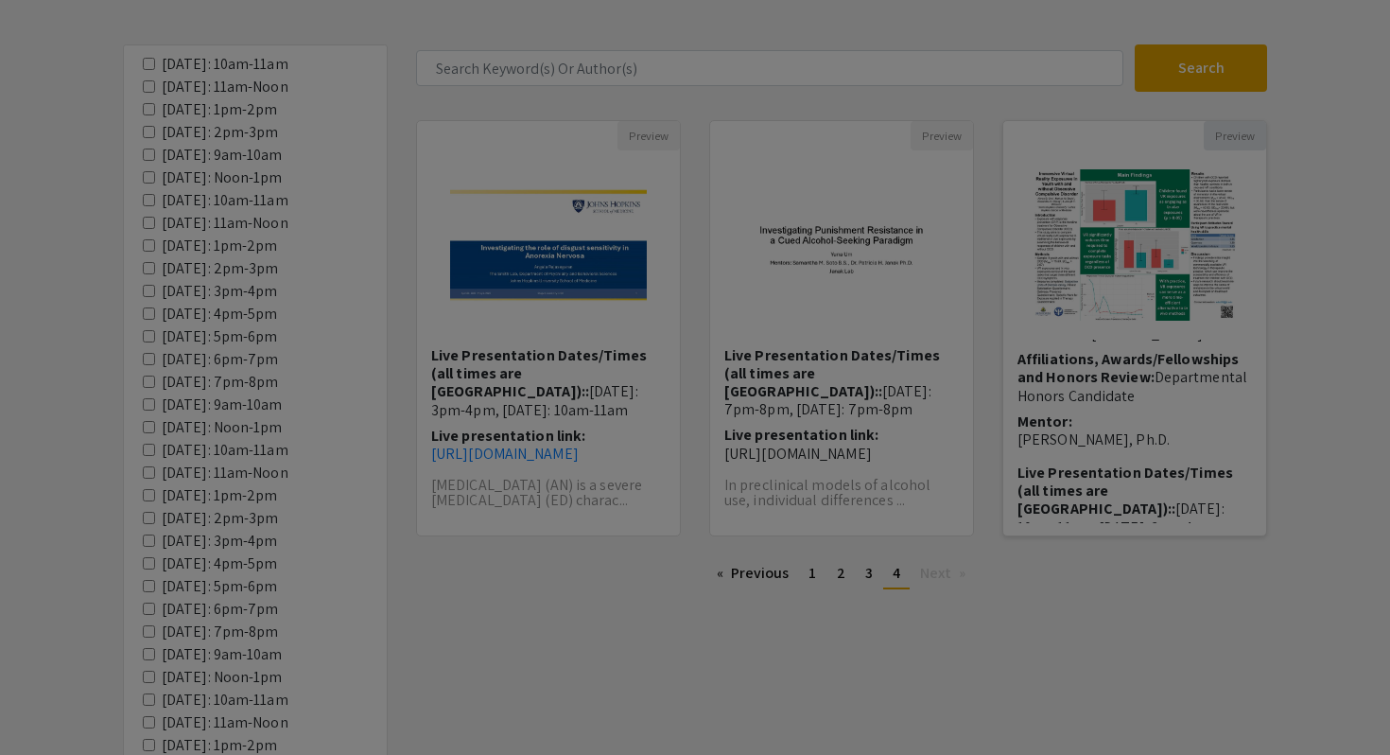
type input "0"
select select "custom"
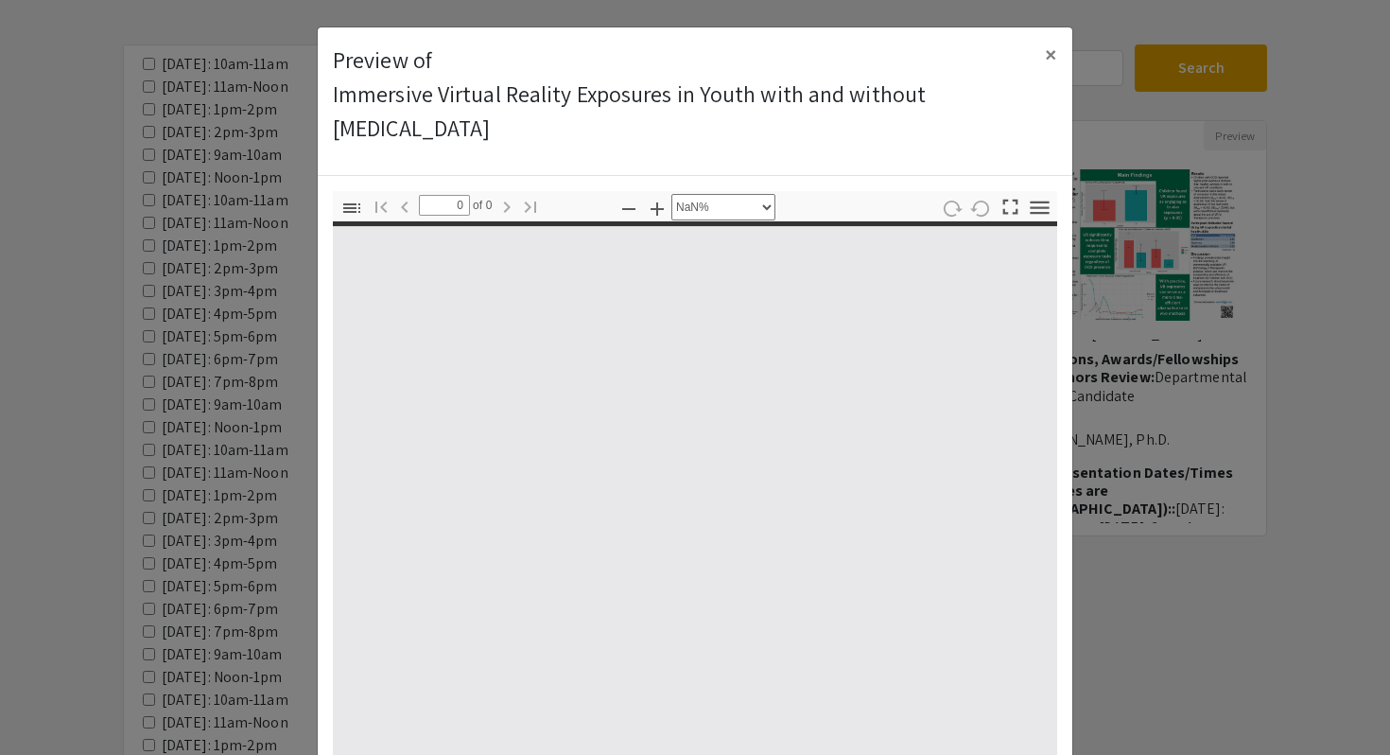
type input "1"
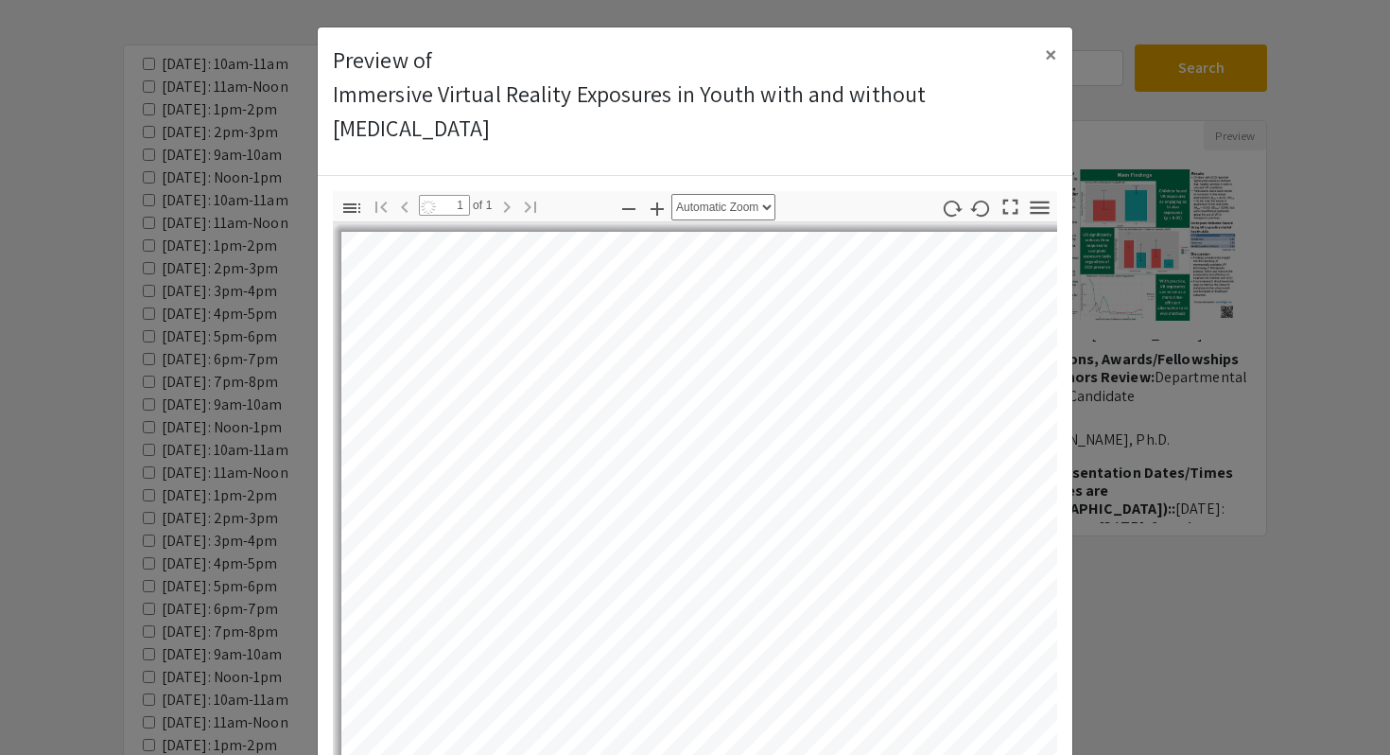
select select "auto"
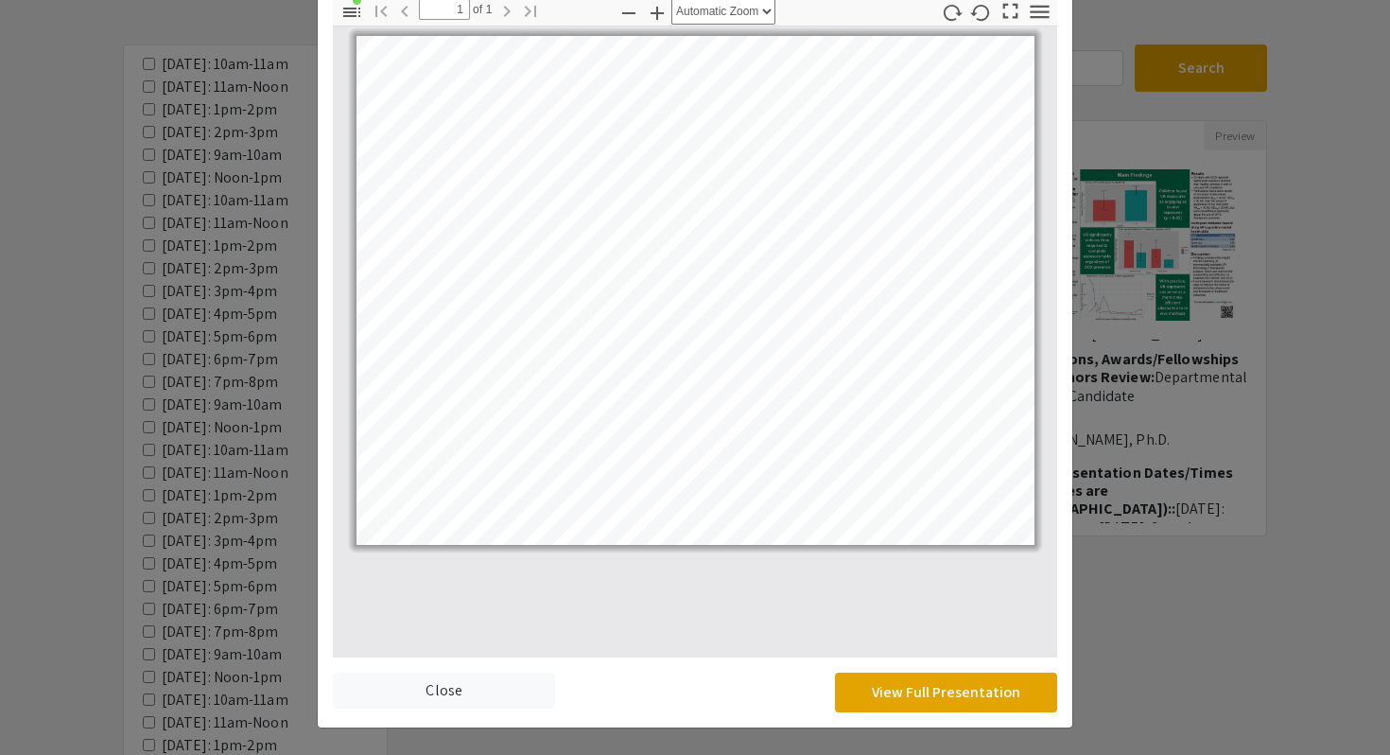
click at [917, 704] on div "Thumbnails Document Outline Attachments Layers Current Outline Item Slide 1 Sli…" at bounding box center [695, 353] width 755 height 747
click at [923, 690] on button "View Full Presentation" at bounding box center [946, 693] width 222 height 40
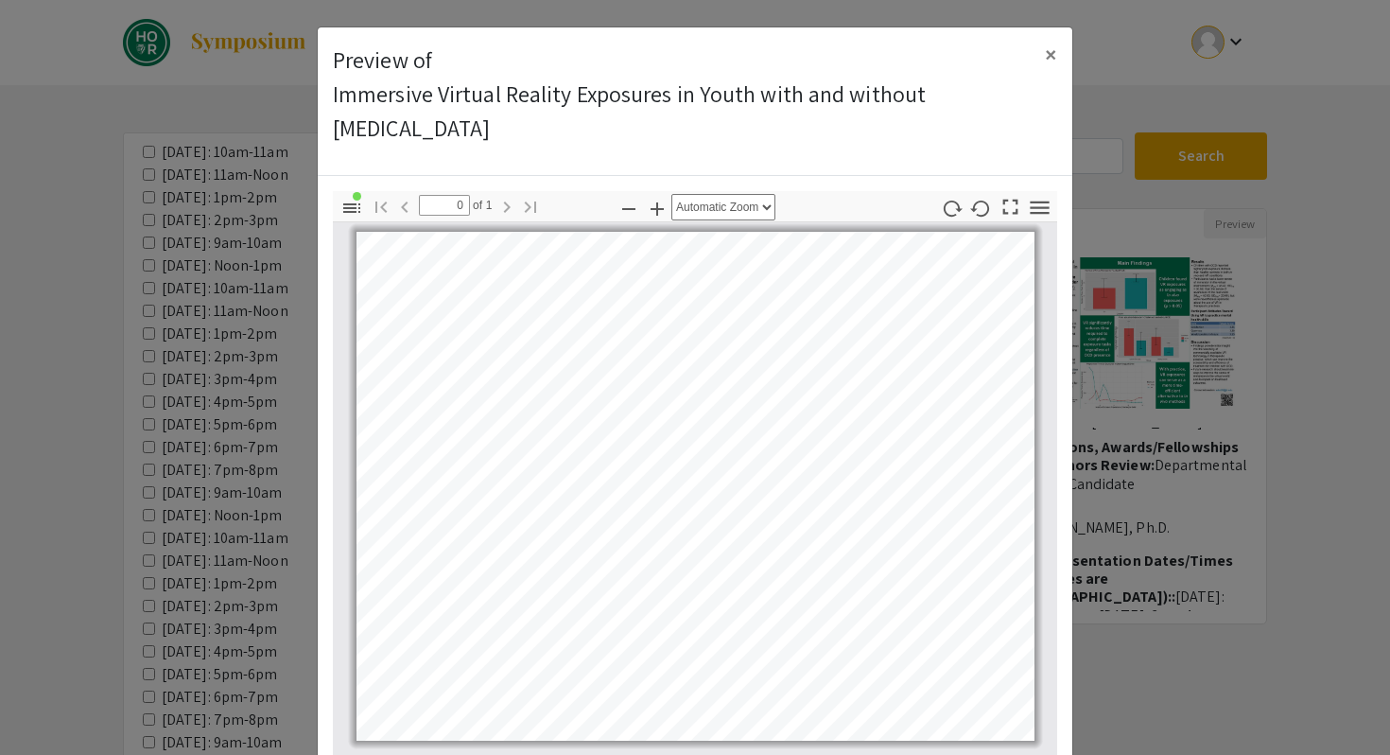
select select "custom"
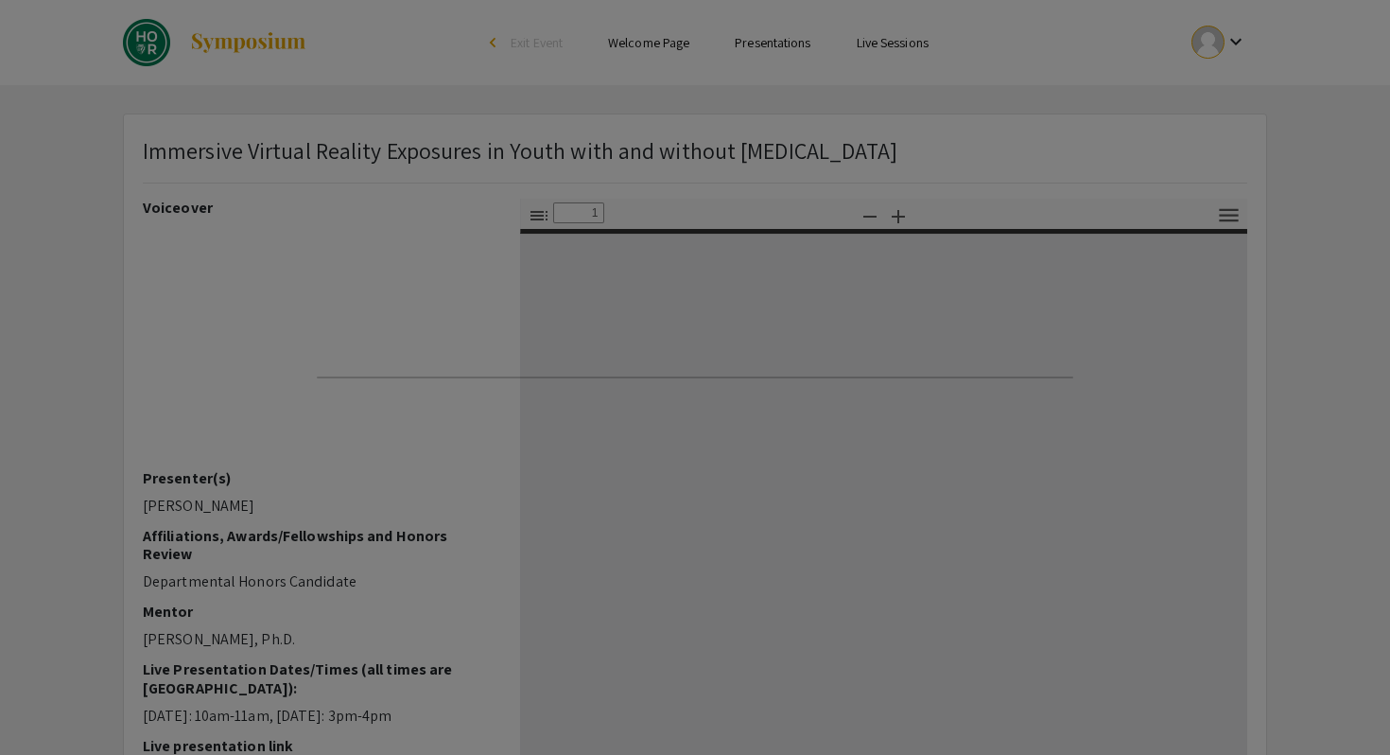
type input "0"
select select "custom"
type input "1"
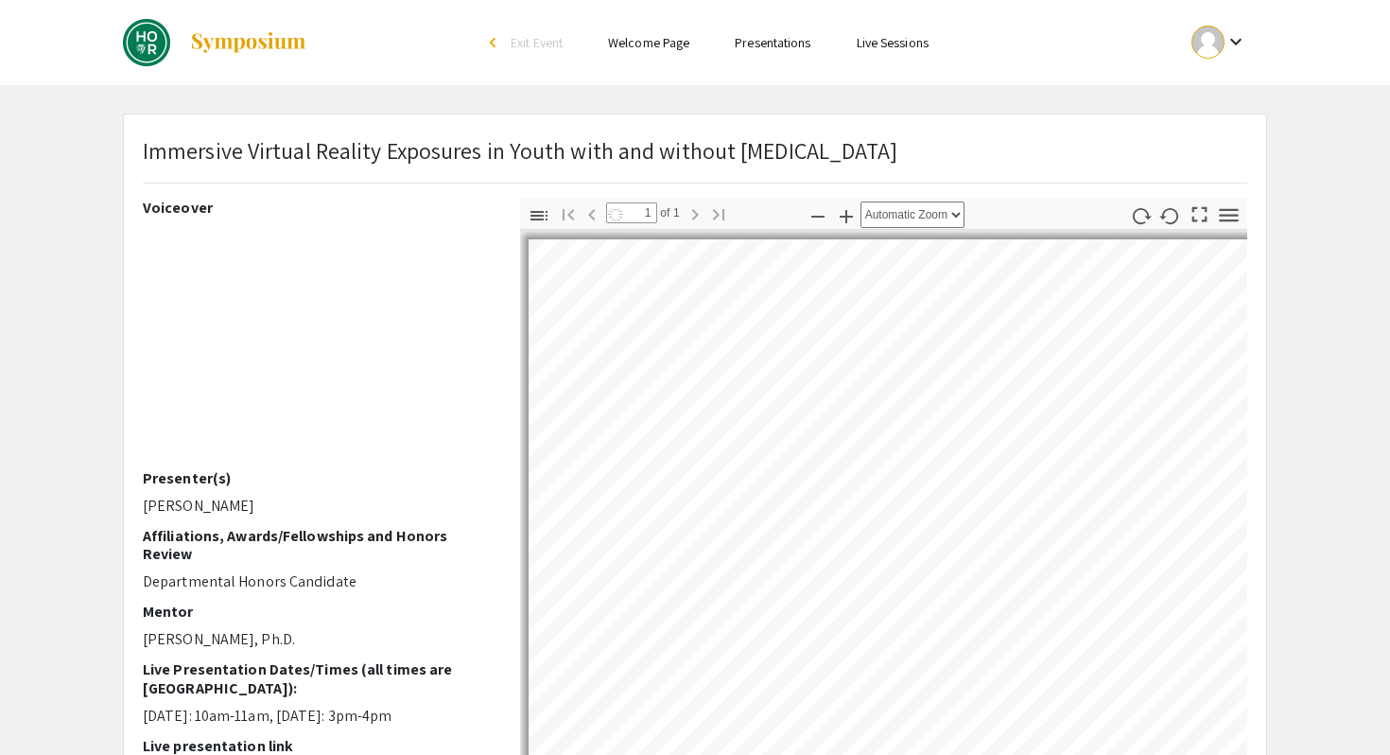
select select "auto"
